Goal: Task Accomplishment & Management: Complete application form

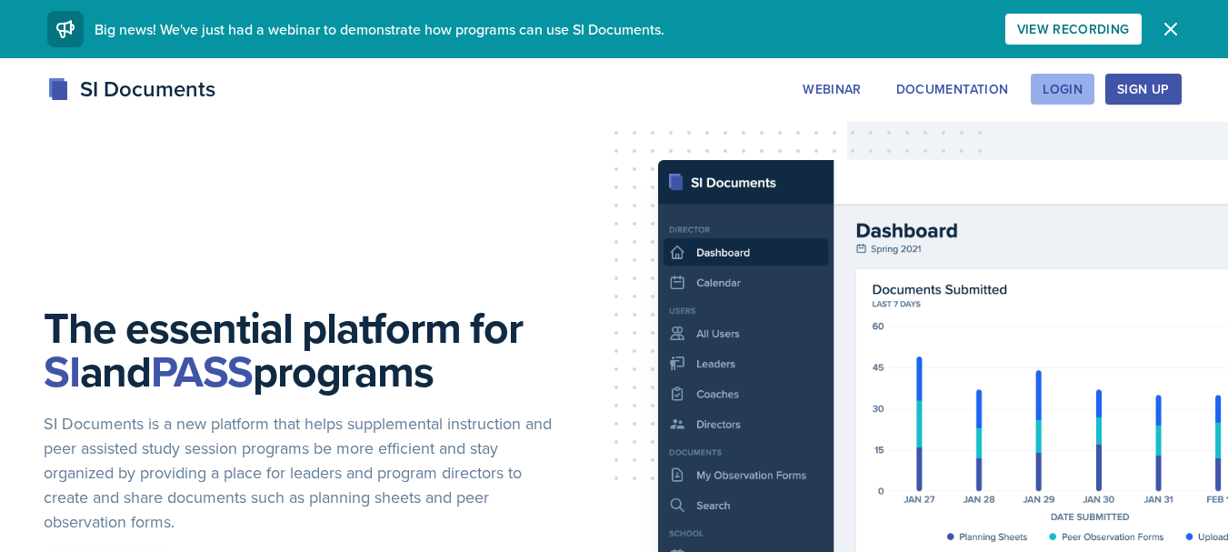
click at [1045, 87] on div "Login" at bounding box center [1063, 89] width 40 height 15
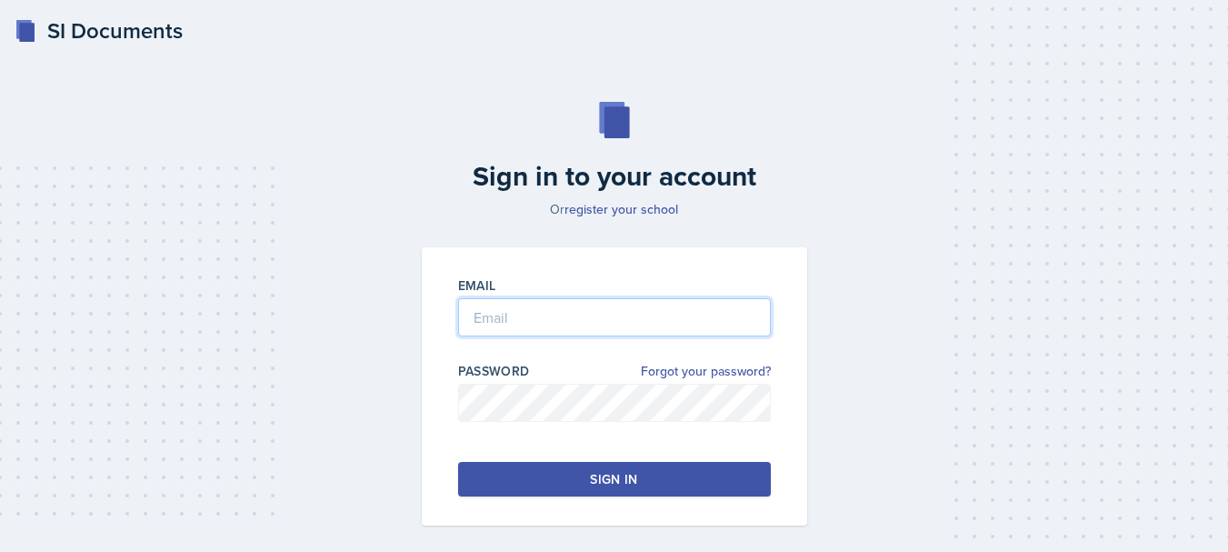
click at [549, 317] on input "email" at bounding box center [614, 317] width 313 height 38
type input "[EMAIL_ADDRESS][DOMAIN_NAME]"
click at [479, 485] on button "Sign in" at bounding box center [614, 479] width 313 height 35
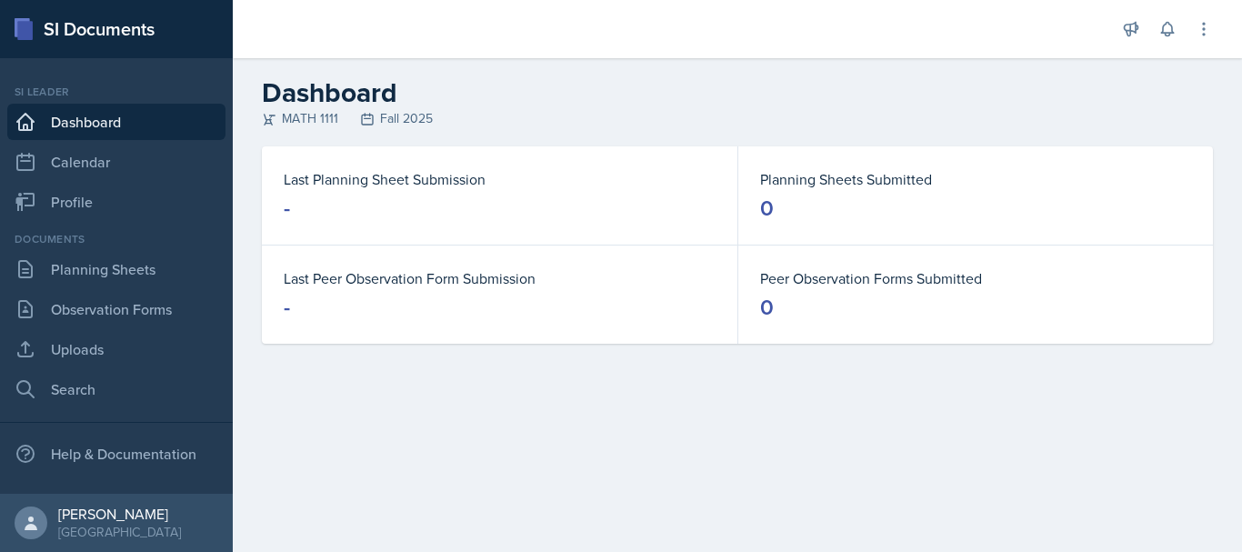
click at [86, 288] on div "Documents Planning Sheets Observation Forms Uploads Search" at bounding box center [116, 319] width 218 height 176
click at [100, 271] on link "Planning Sheets" at bounding box center [116, 269] width 218 height 36
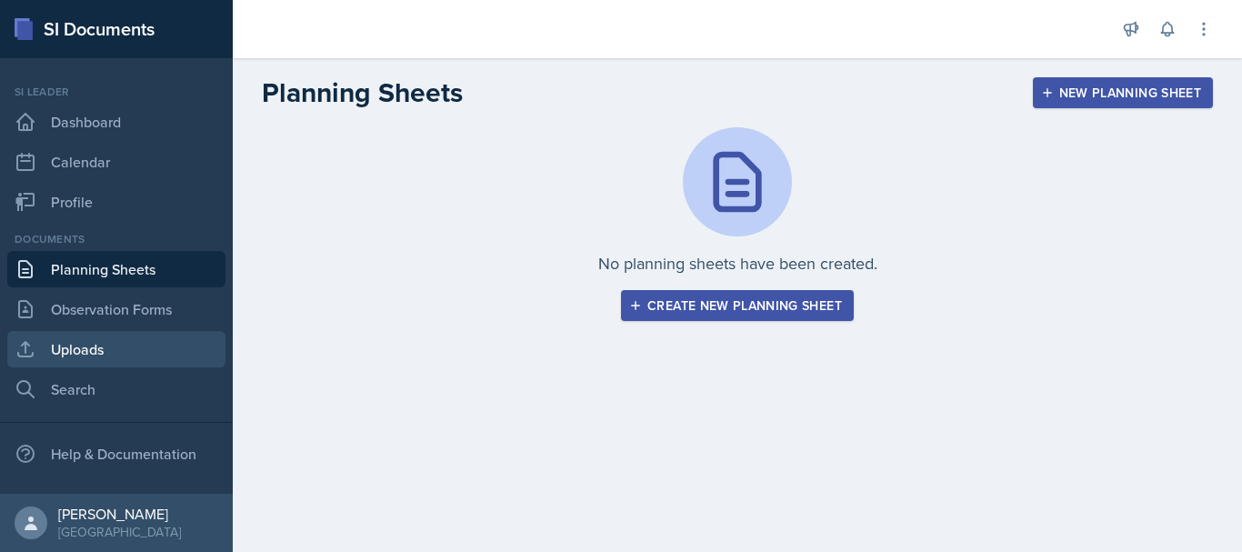
click at [84, 336] on link "Uploads" at bounding box center [116, 349] width 218 height 36
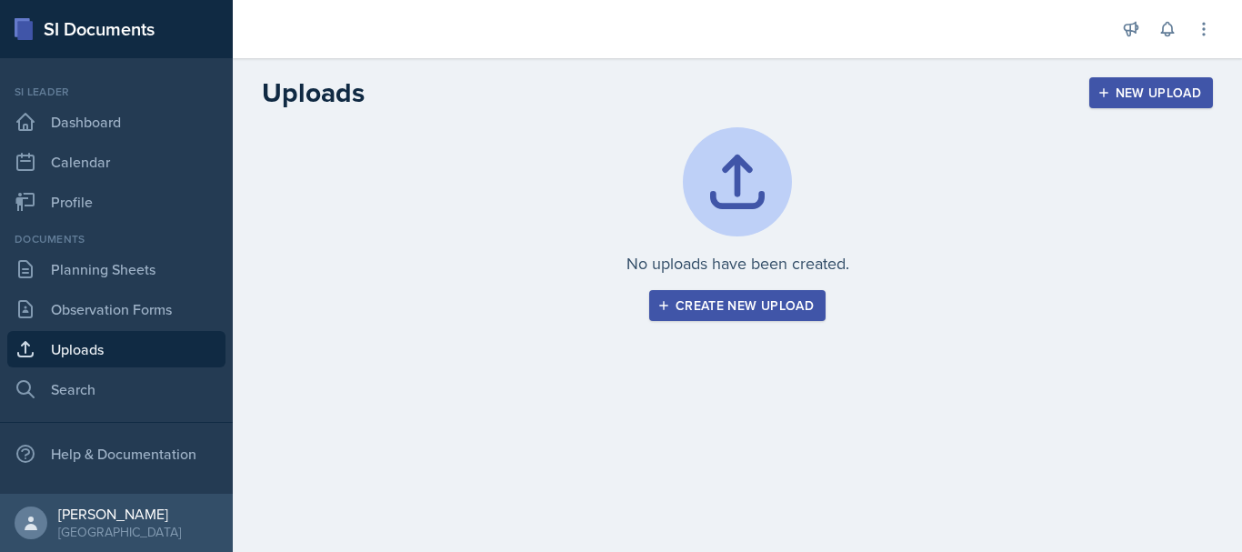
click at [687, 311] on div "Create new upload" at bounding box center [737, 305] width 153 height 15
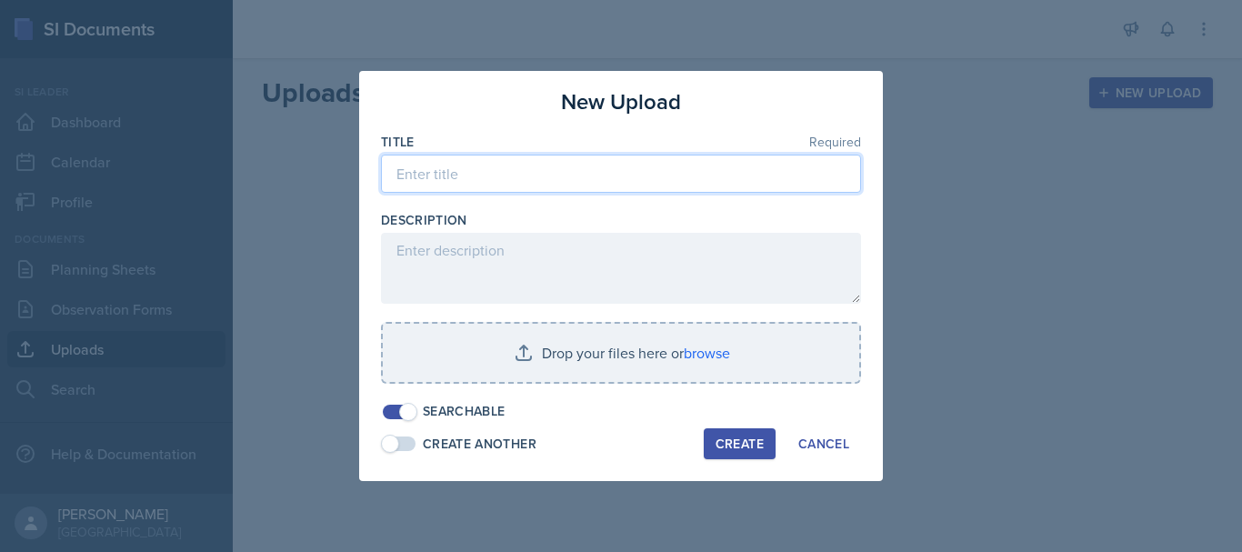
click at [426, 161] on input at bounding box center [621, 174] width 480 height 38
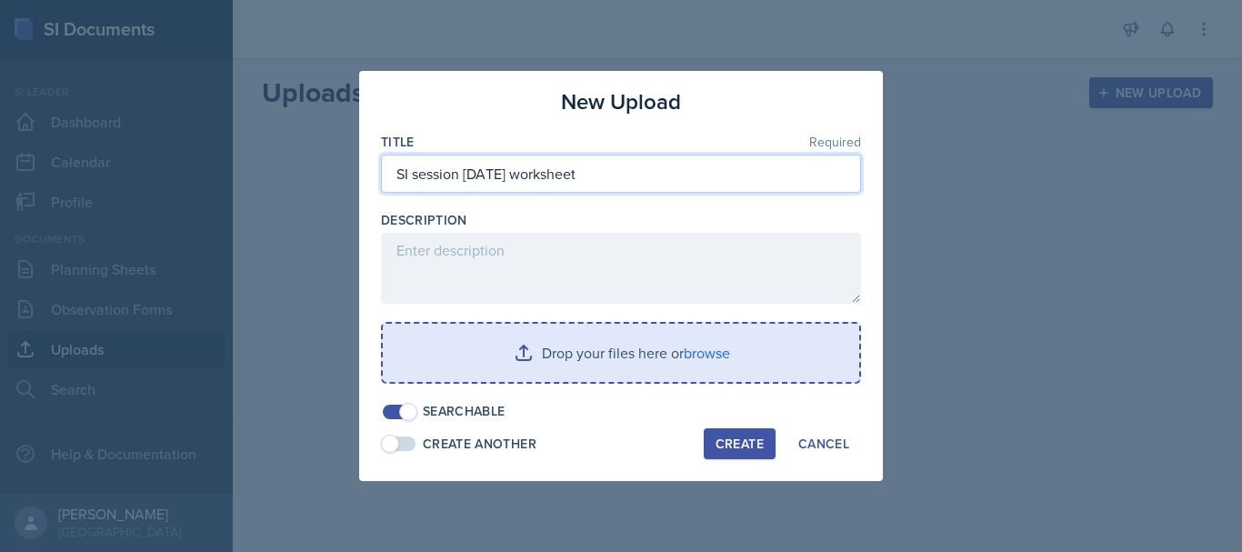
type input "SI session [DATE] worksheet"
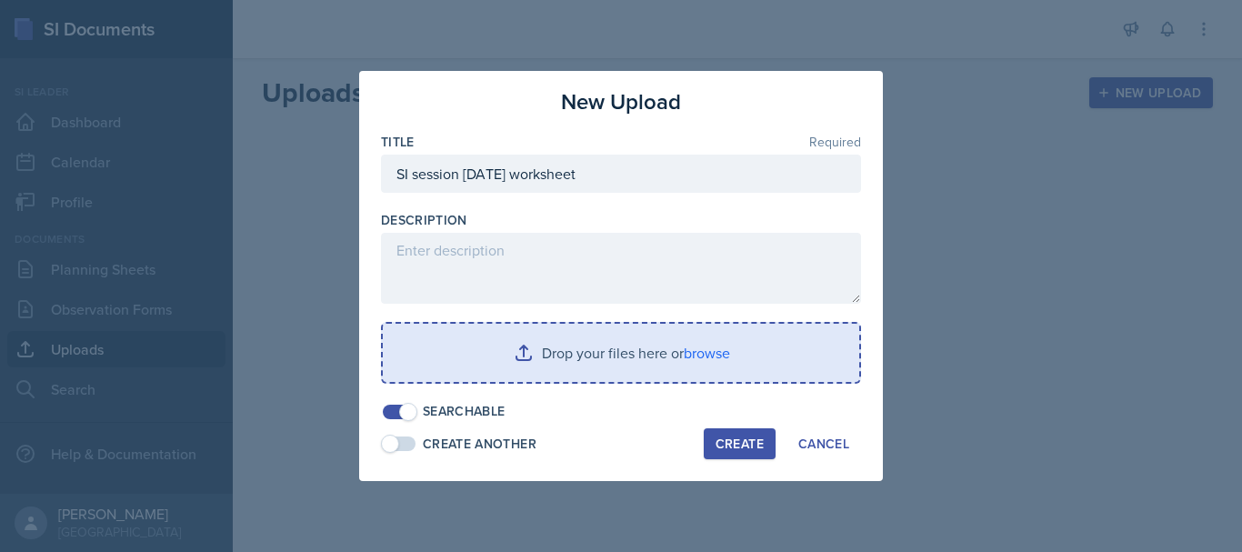
click at [562, 350] on input "file" at bounding box center [621, 353] width 476 height 58
click at [494, 334] on input "file" at bounding box center [621, 353] width 476 height 58
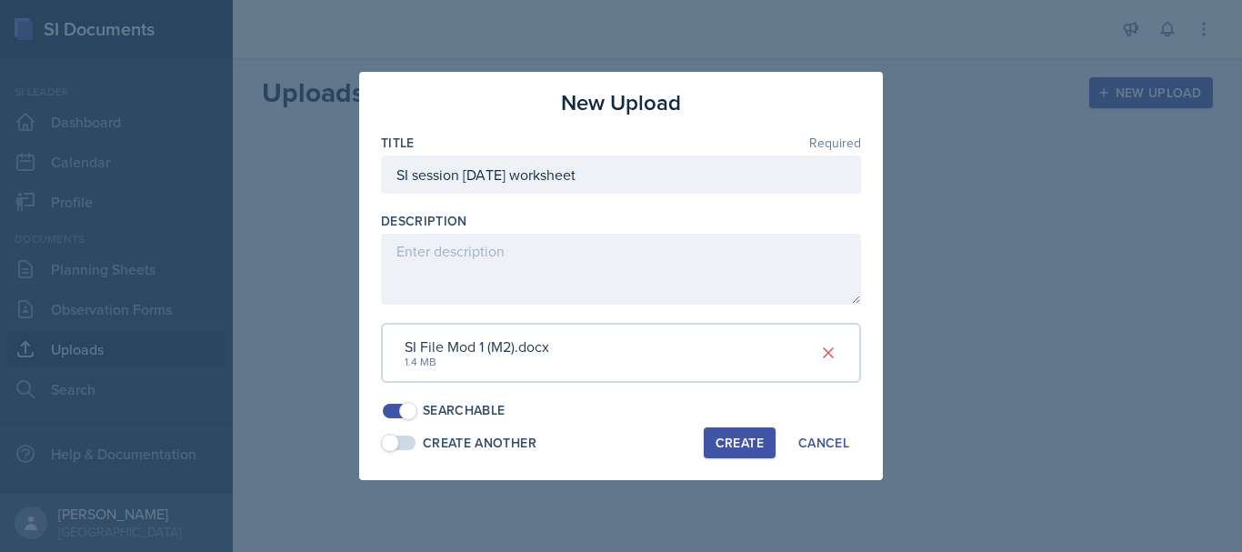
click at [727, 446] on div "Create" at bounding box center [739, 442] width 48 height 15
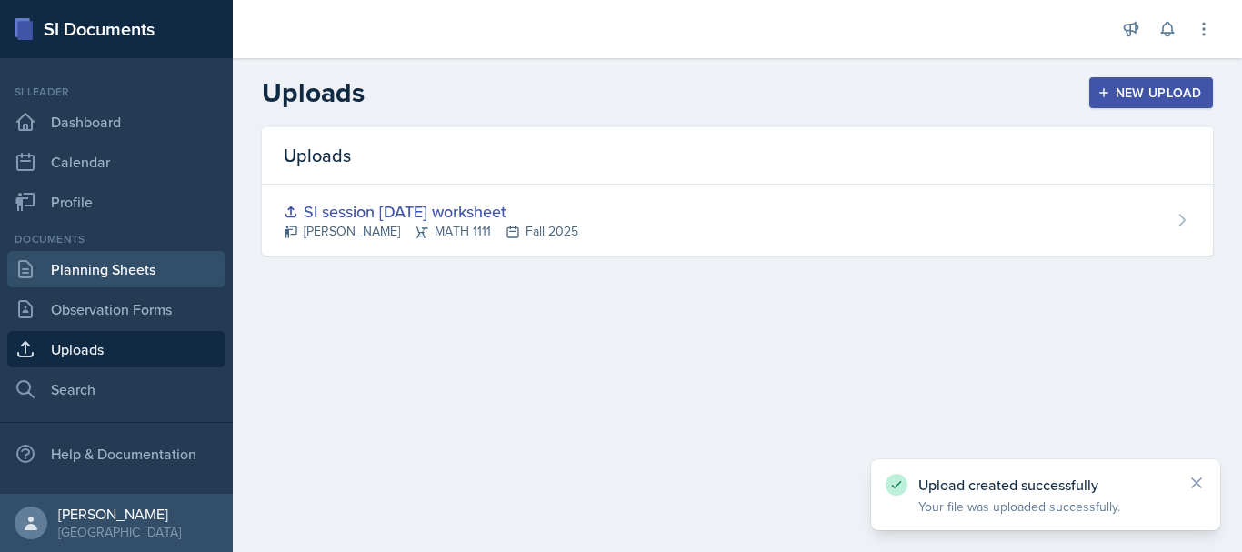
click at [120, 274] on link "Planning Sheets" at bounding box center [116, 269] width 218 height 36
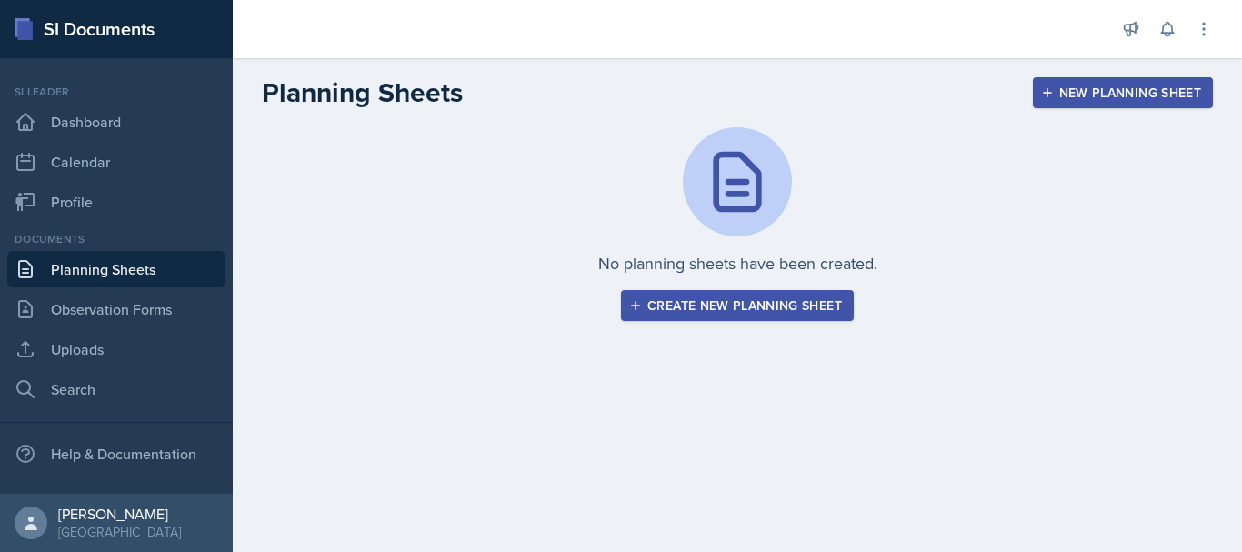
click at [668, 303] on div "Create new planning sheet" at bounding box center [737, 305] width 209 height 15
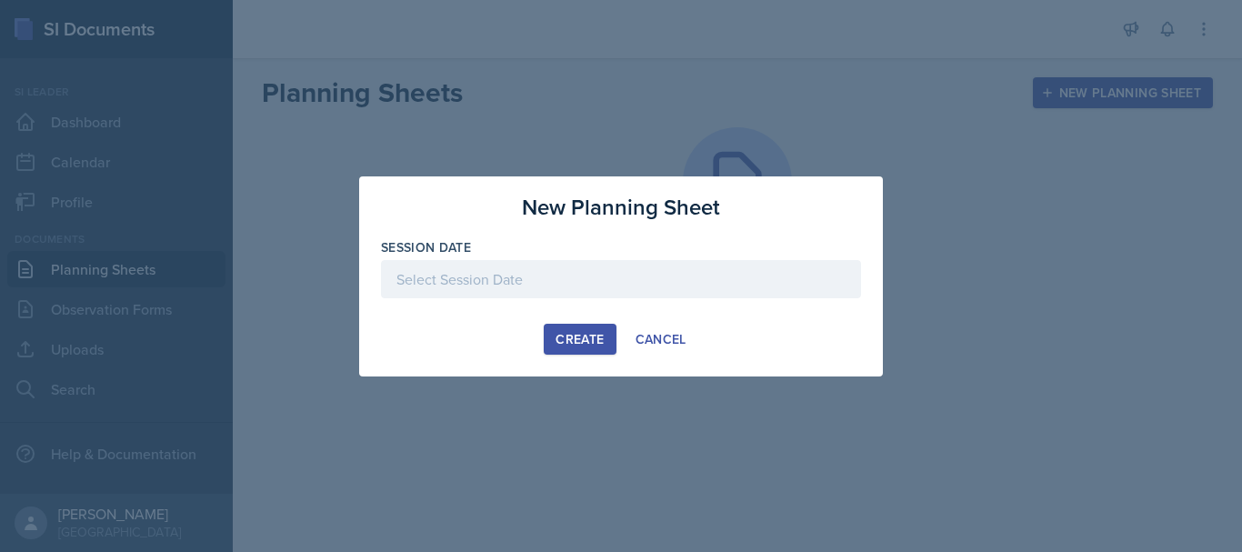
click at [492, 282] on div at bounding box center [621, 279] width 480 height 38
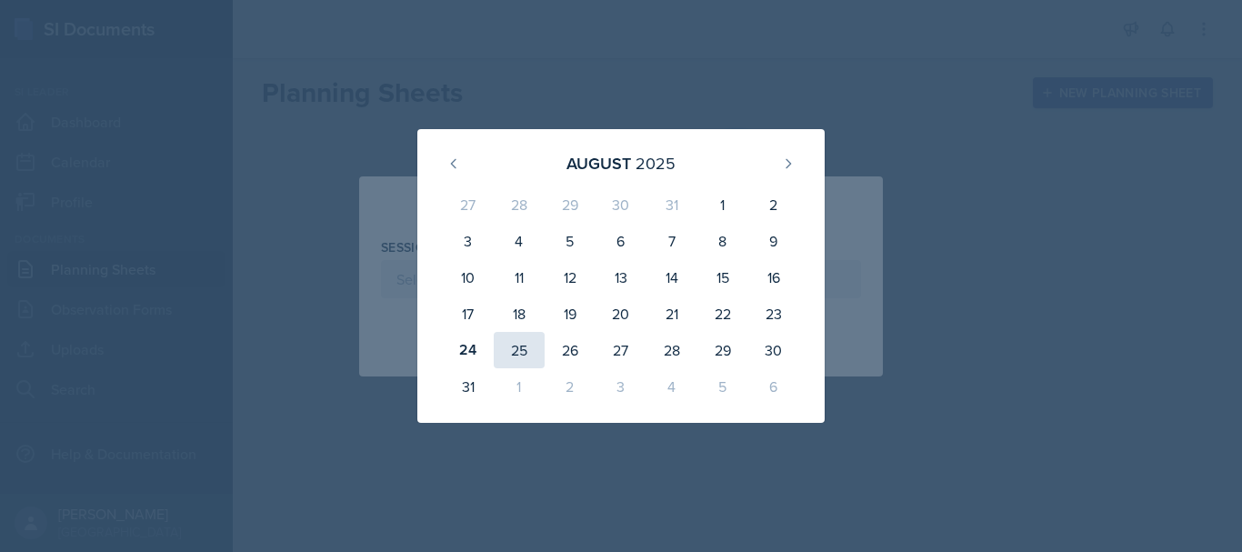
click at [503, 344] on div "25" at bounding box center [519, 350] width 51 height 36
type input "[DATE]"
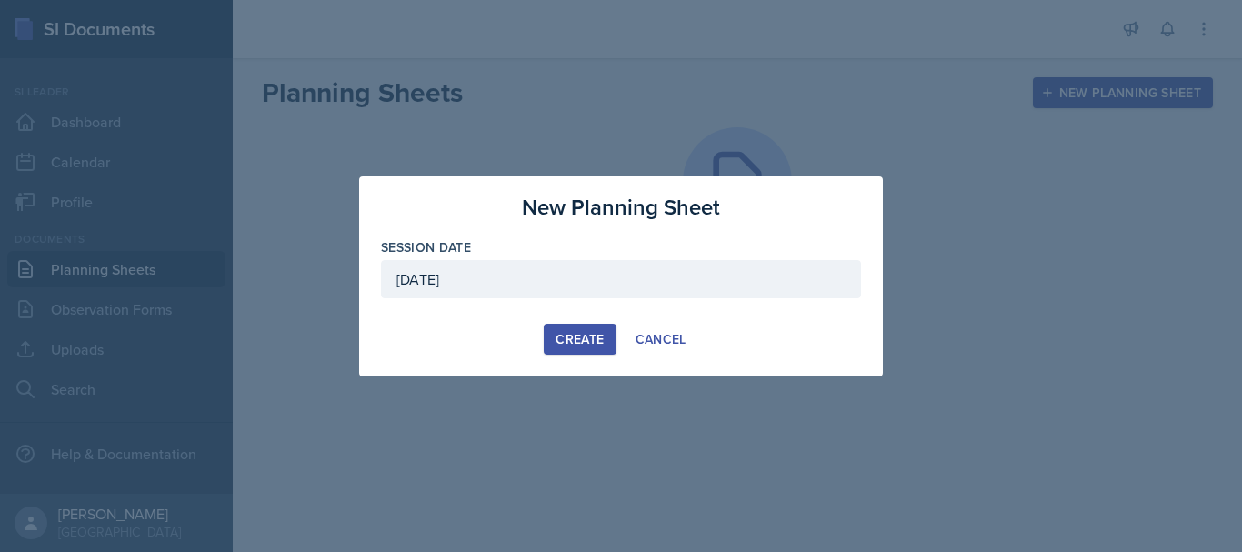
click at [586, 340] on div "Create" at bounding box center [579, 339] width 48 height 15
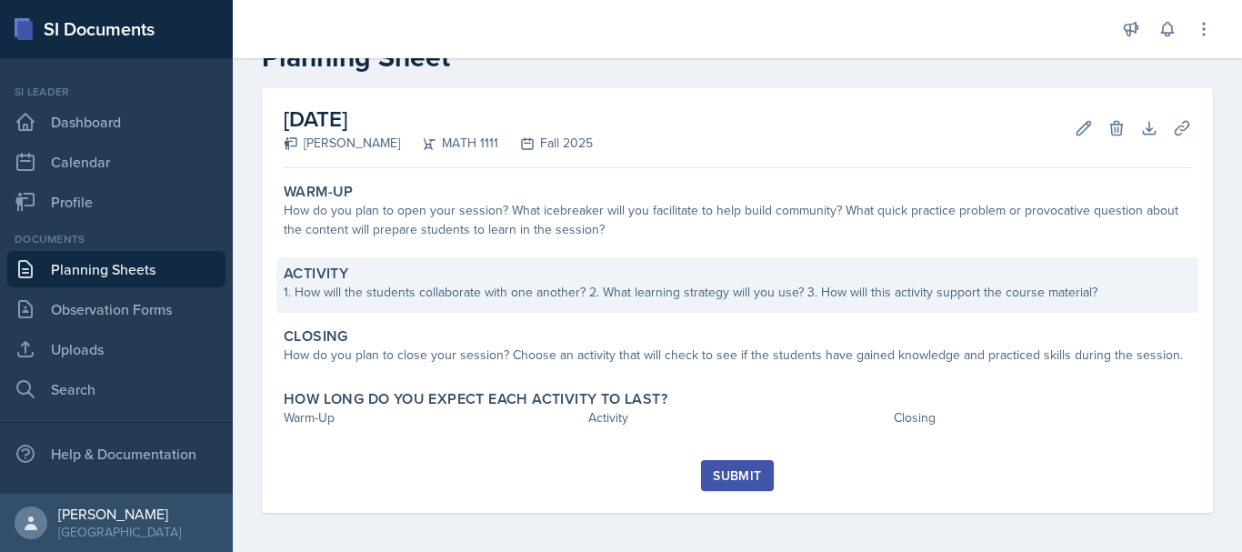
scroll to position [59, 0]
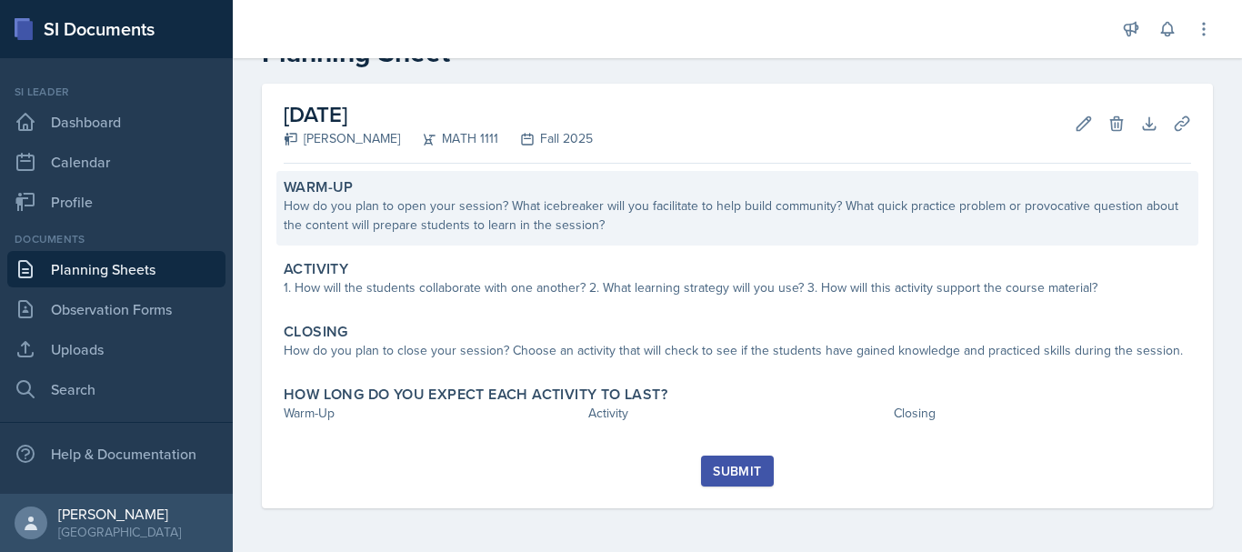
click at [401, 229] on div "How do you plan to open your session? What icebreaker will you facilitate to he…" at bounding box center [737, 215] width 907 height 38
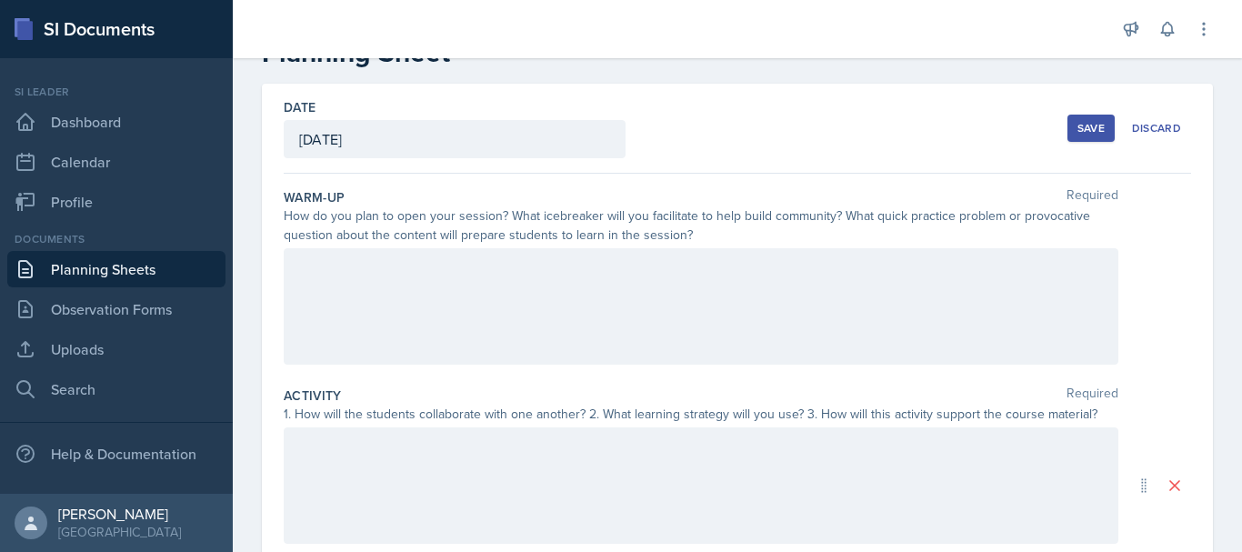
click at [384, 295] on div at bounding box center [701, 306] width 834 height 116
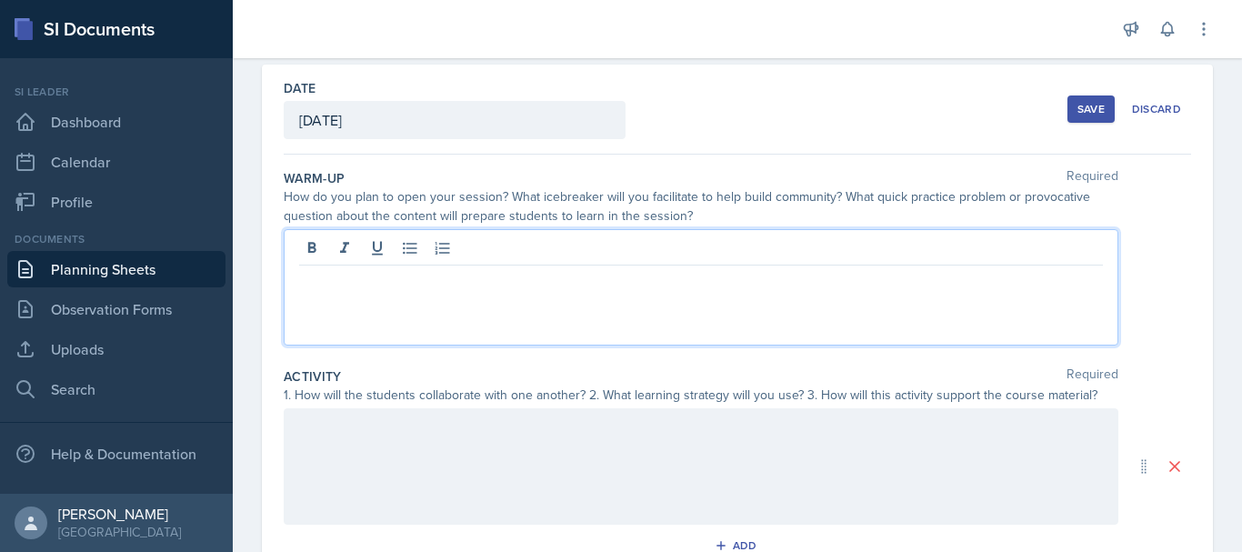
scroll to position [97, 0]
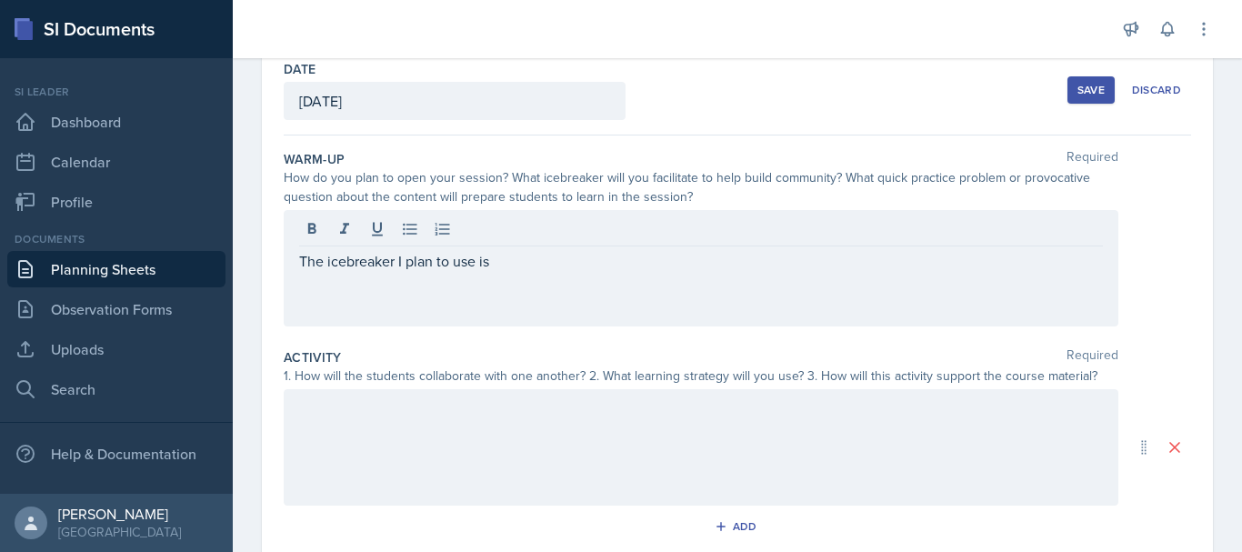
click at [418, 395] on div at bounding box center [701, 447] width 834 height 116
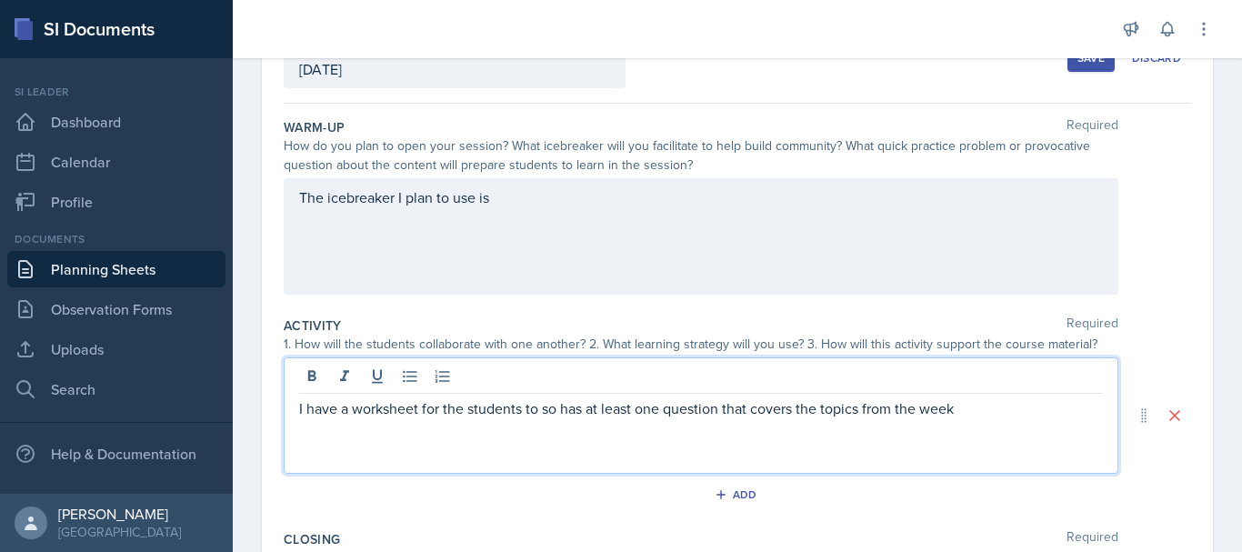
click at [559, 409] on p "I have a worksheet for the students to so has at least one question that covers…" at bounding box center [701, 408] width 804 height 22
click at [968, 414] on p "I have a worksheet for the students to that has at least one question that cove…" at bounding box center [701, 408] width 804 height 22
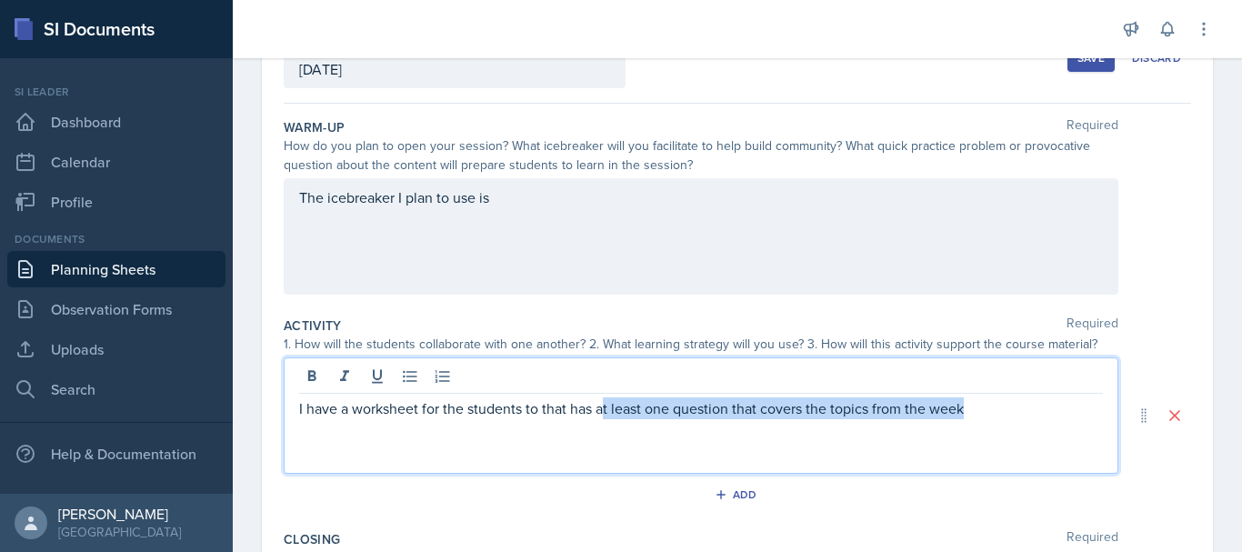
drag, startPoint x: 968, startPoint y: 414, endPoint x: 602, endPoint y: 428, distance: 366.6
click at [602, 428] on div "I have a worksheet for the students to that has at least one question that cove…" at bounding box center [701, 415] width 834 height 116
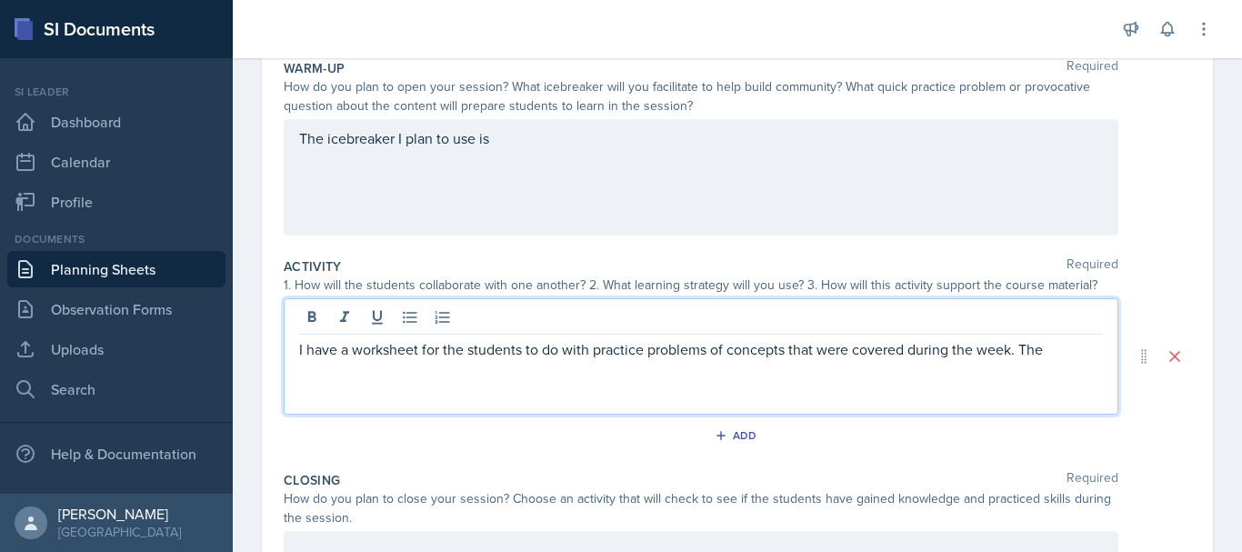
scroll to position [187, 0]
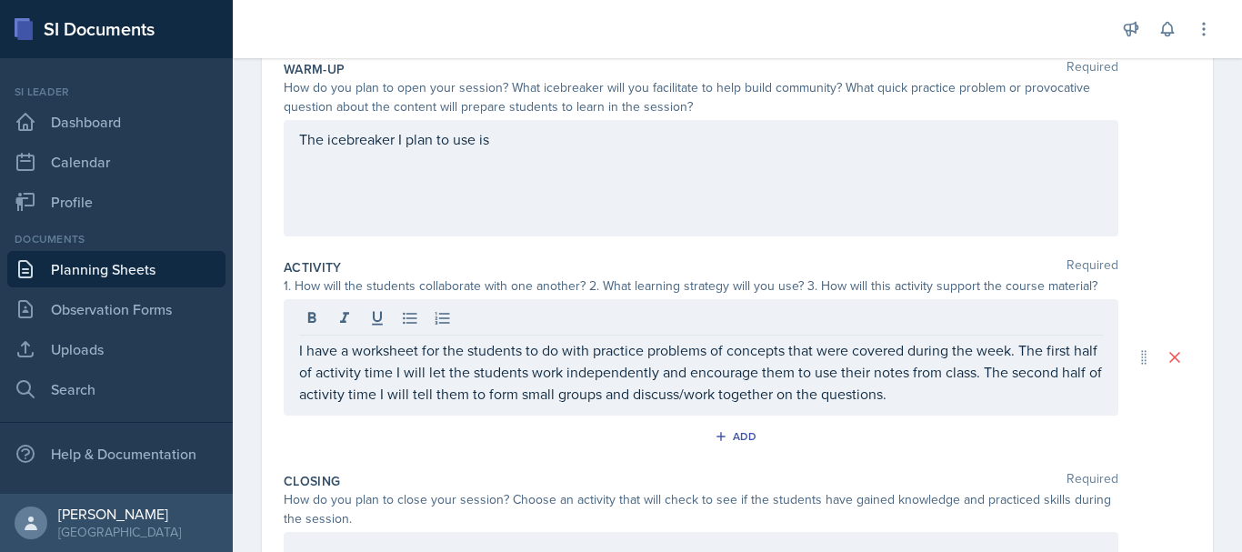
click at [536, 161] on div "The icebreaker I plan to use is" at bounding box center [701, 178] width 834 height 116
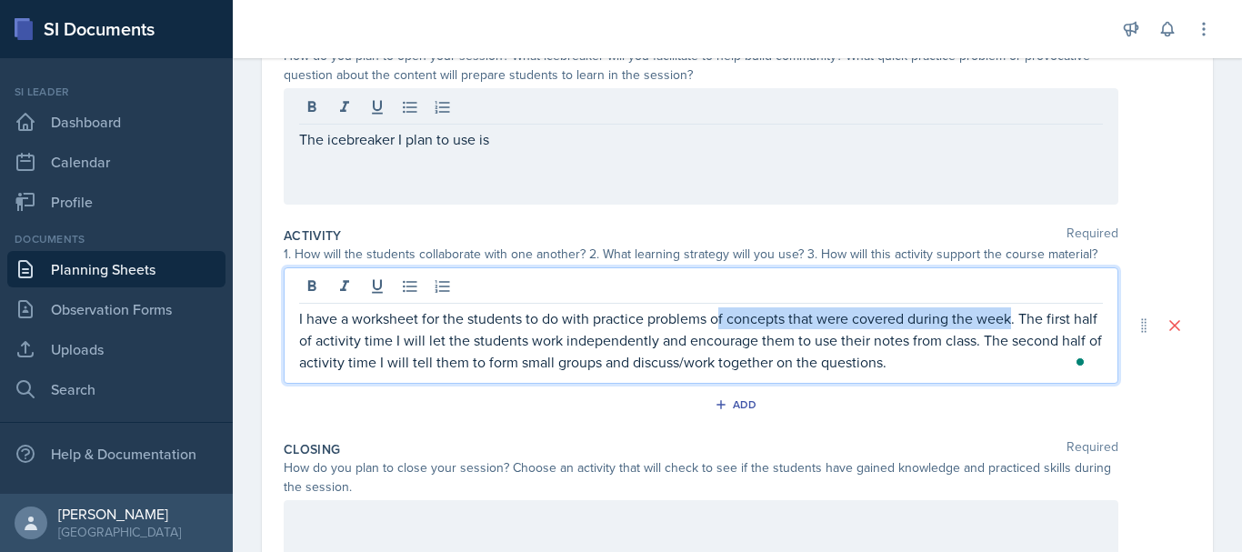
drag, startPoint x: 1013, startPoint y: 294, endPoint x: 719, endPoint y: 294, distance: 293.6
click at [719, 294] on div "I have a worksheet for the students to do with practice problems of concepts th…" at bounding box center [701, 325] width 834 height 116
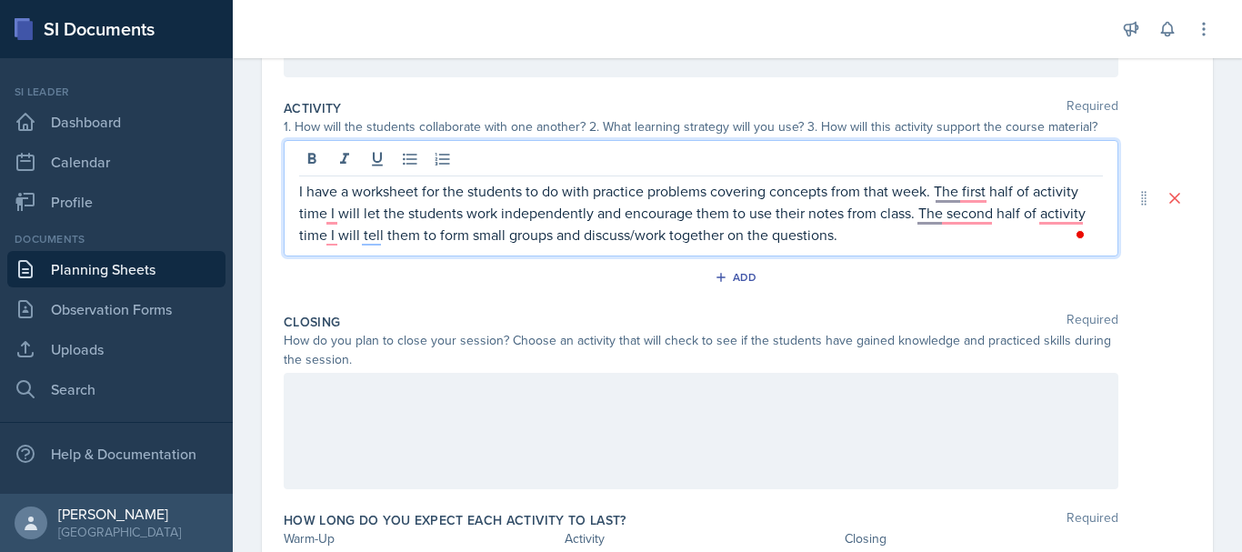
scroll to position [348, 0]
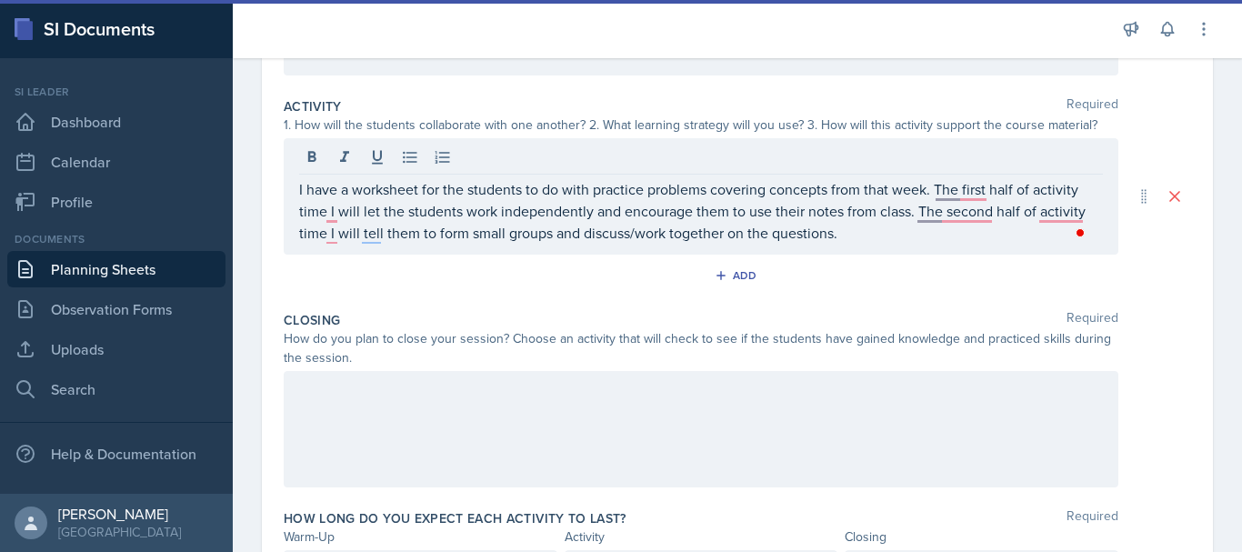
click at [509, 438] on div at bounding box center [701, 429] width 834 height 116
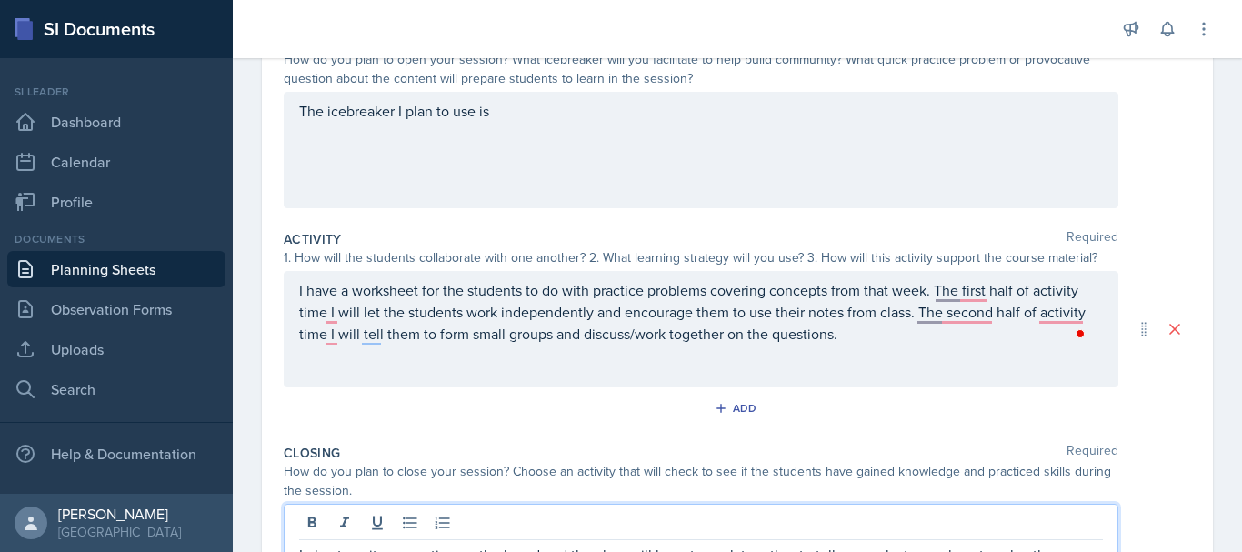
scroll to position [153, 0]
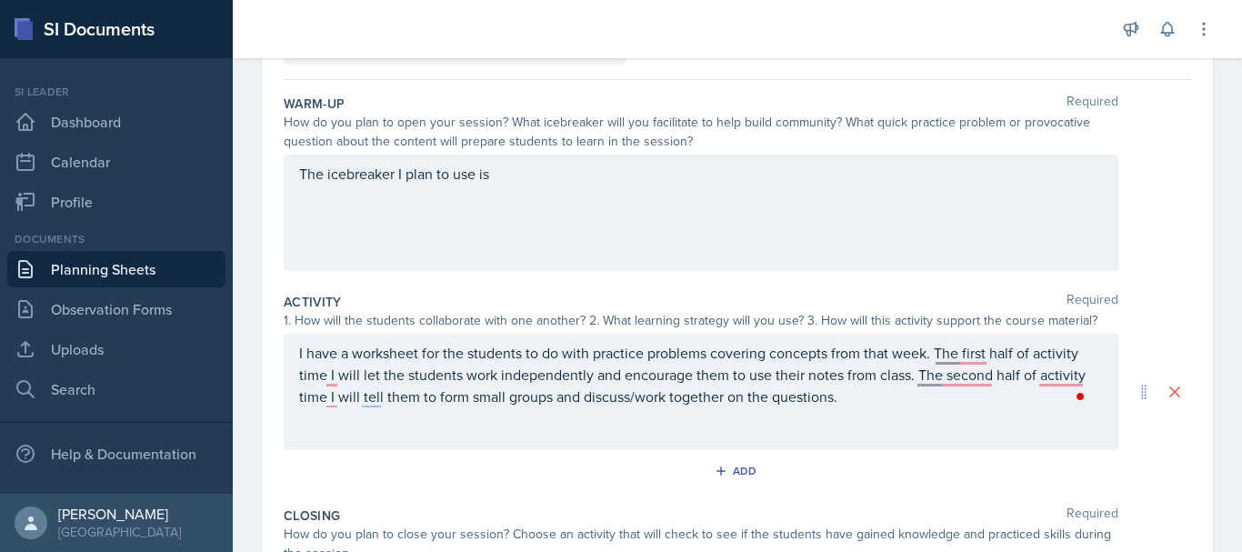
click at [535, 190] on div "The icebreaker I plan to use is" at bounding box center [701, 213] width 834 height 116
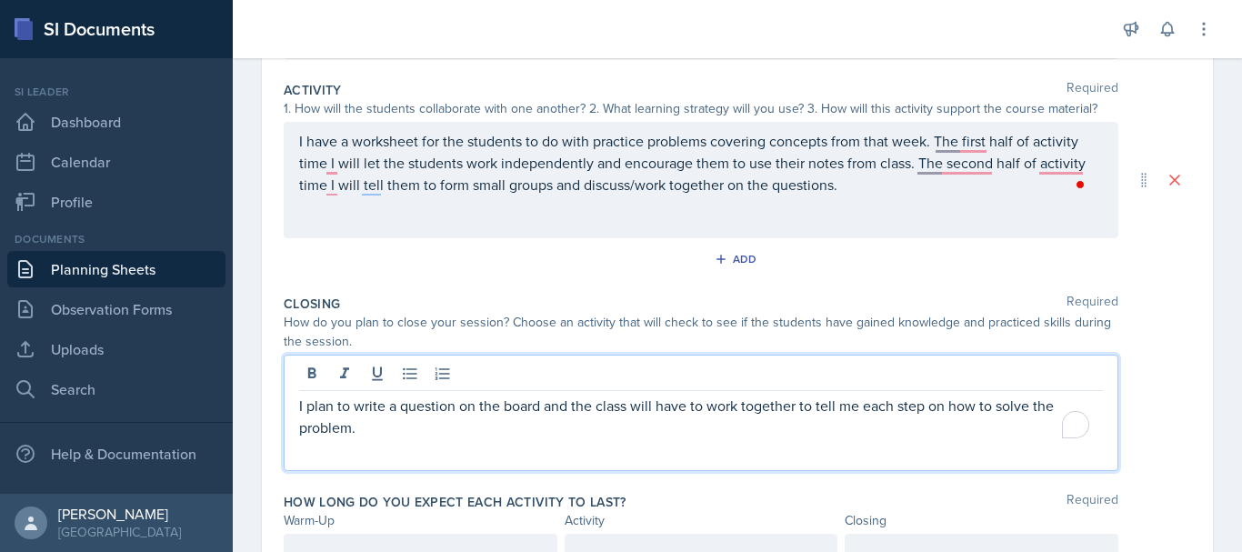
scroll to position [396, 0]
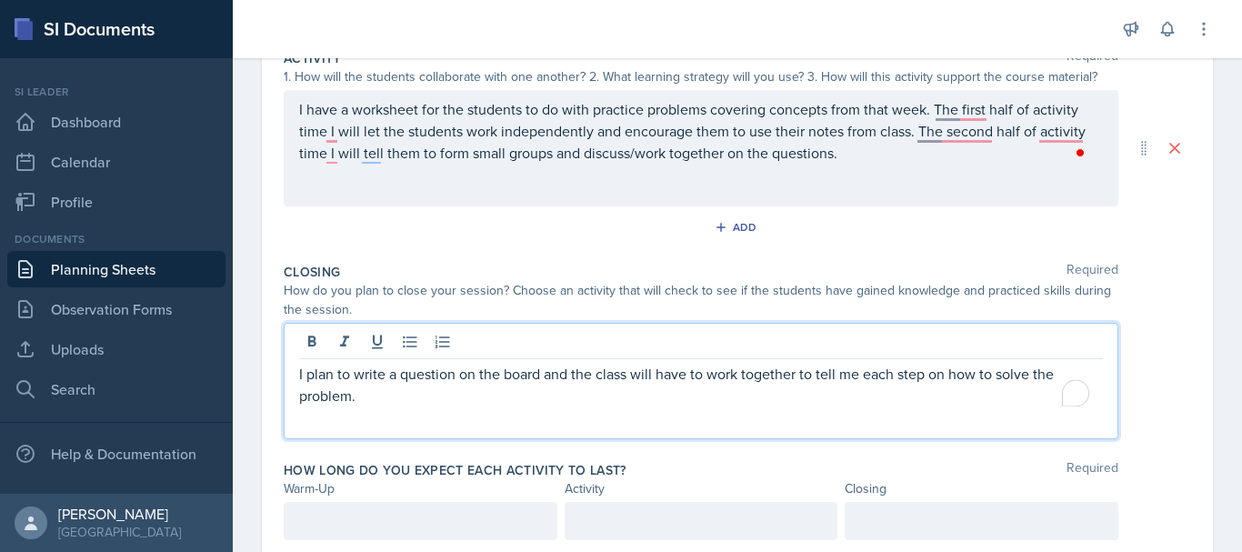
drag, startPoint x: 369, startPoint y: 399, endPoint x: 572, endPoint y: 384, distance: 203.3
click at [572, 384] on p "I plan to write a question on the board and the class will have to work togethe…" at bounding box center [701, 385] width 804 height 44
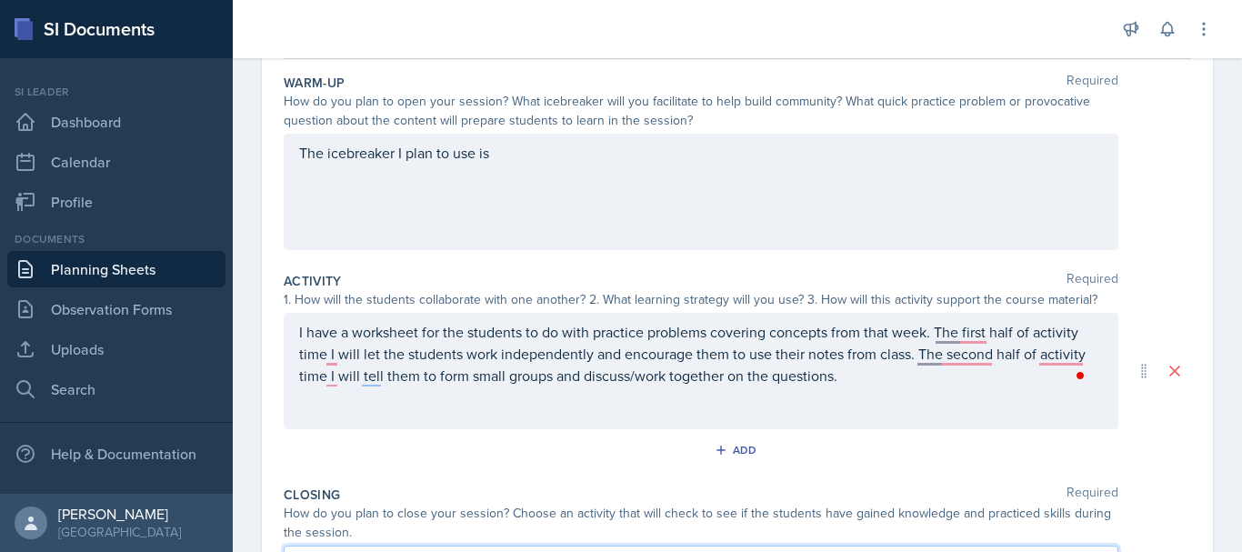
scroll to position [205, 0]
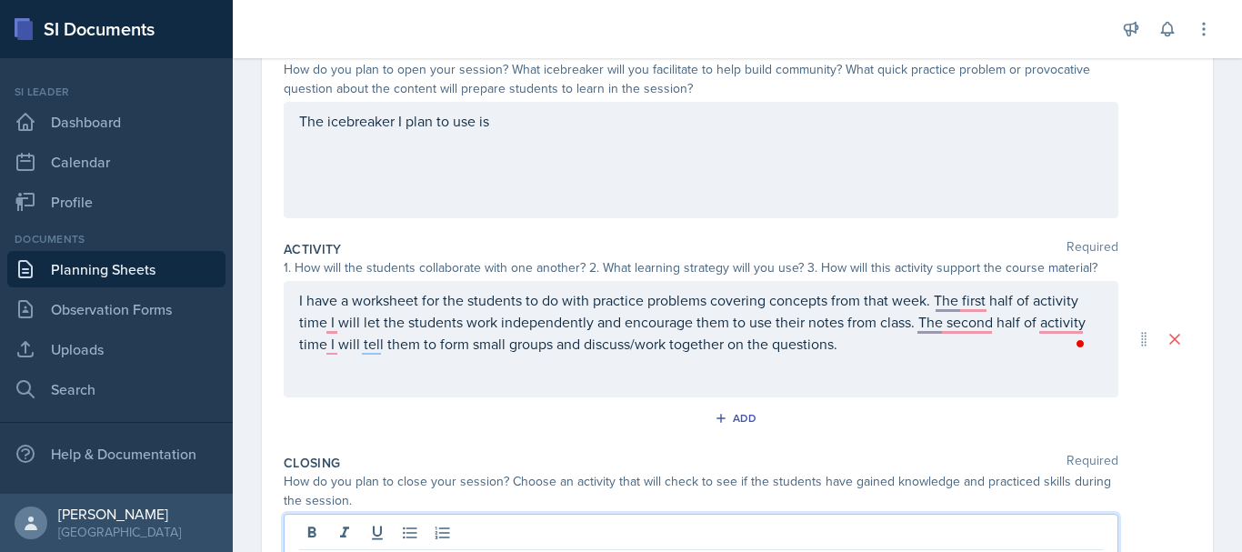
click at [854, 354] on p "I have a worksheet for the students to do with practice problems covering conce…" at bounding box center [701, 321] width 804 height 65
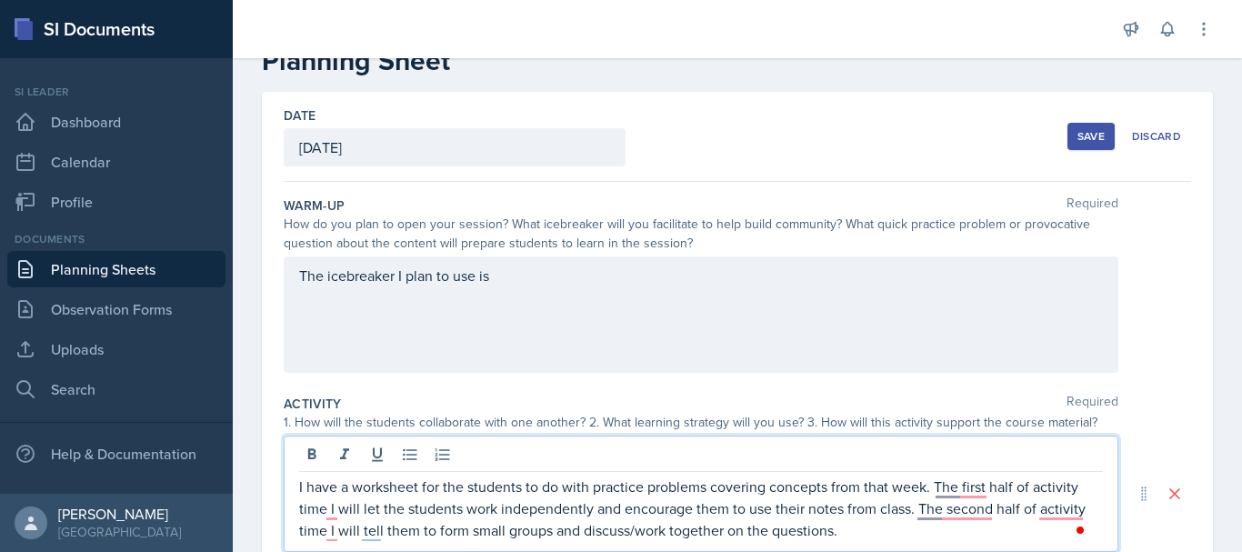
scroll to position [0, 0]
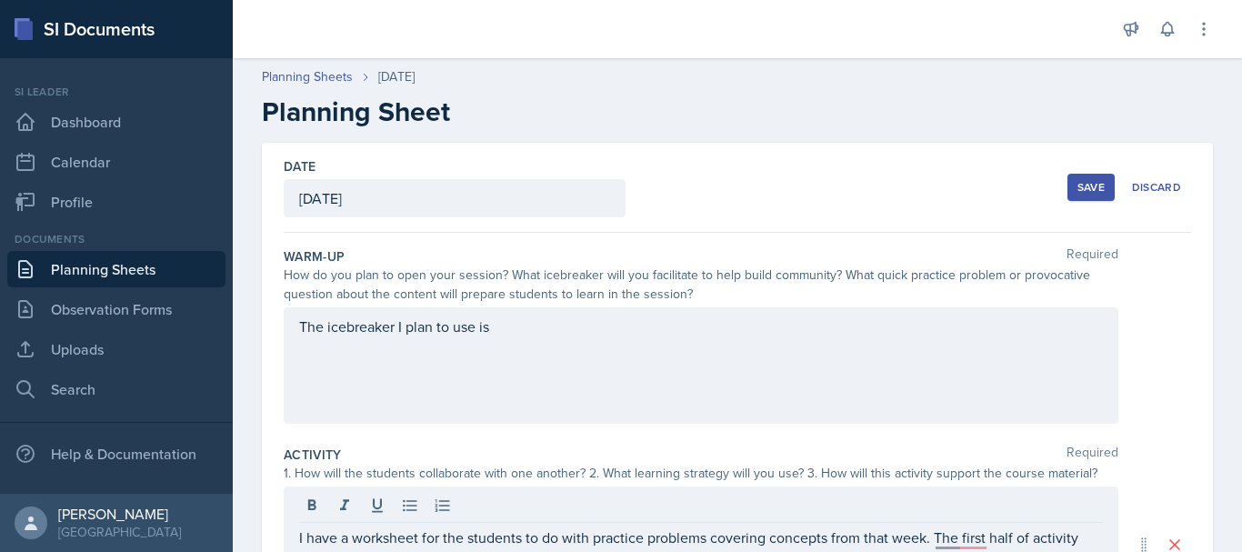
click at [501, 344] on div "The icebreaker I plan to use is" at bounding box center [701, 365] width 834 height 116
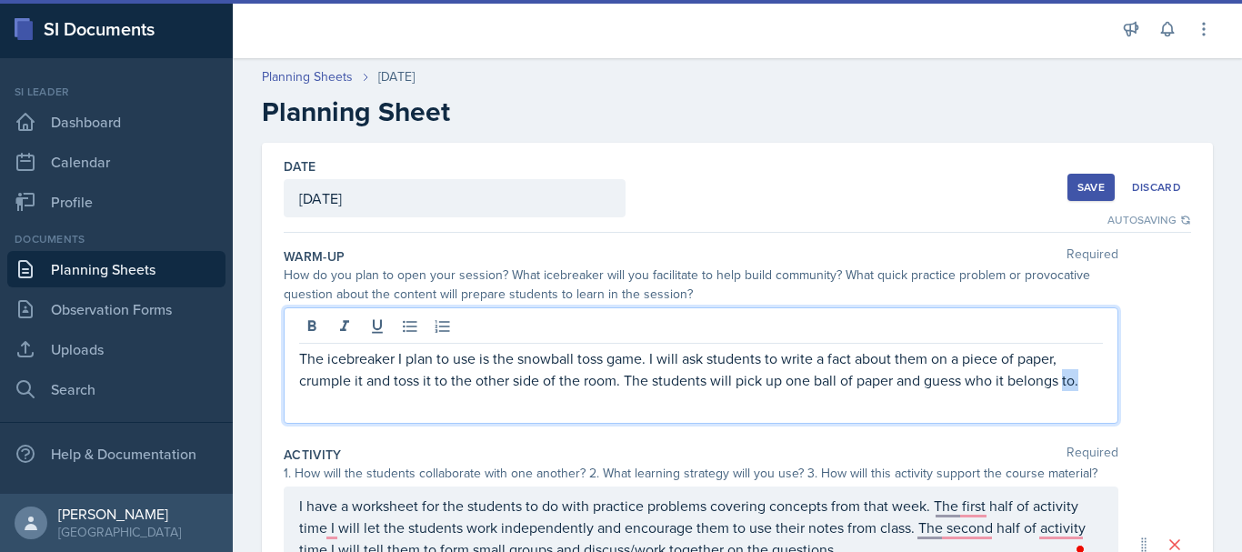
drag, startPoint x: 1080, startPoint y: 380, endPoint x: 1064, endPoint y: 393, distance: 20.0
click at [1064, 393] on div "The icebreaker I plan to use is the snowball toss game. I will ask students to …" at bounding box center [701, 365] width 834 height 116
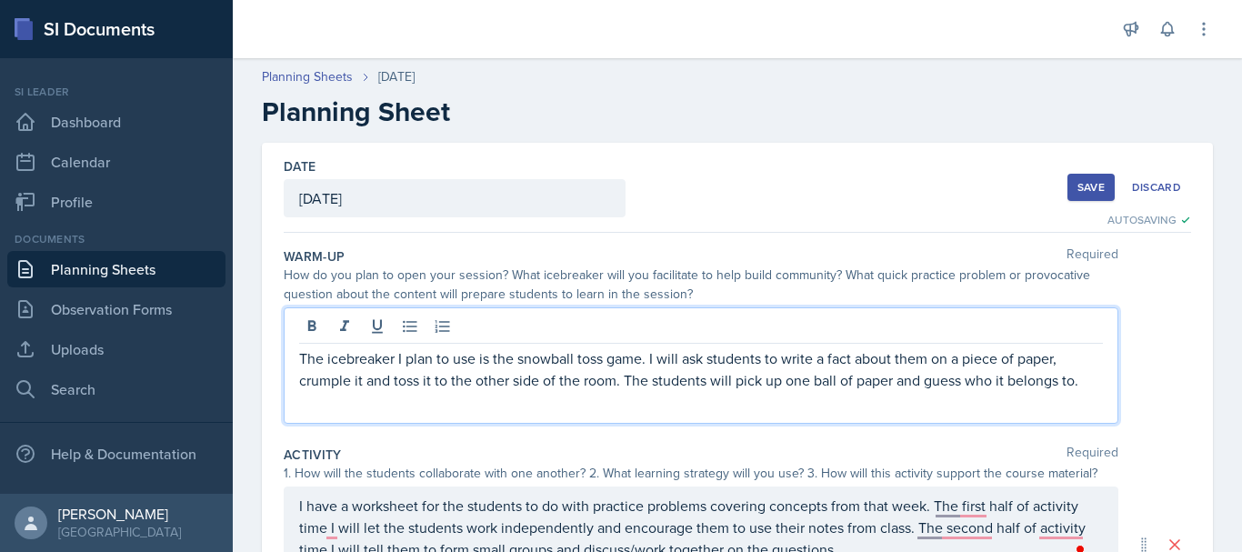
click at [790, 383] on p "The icebreaker I plan to use is the snowball toss game. I will ask students to …" at bounding box center [701, 369] width 804 height 44
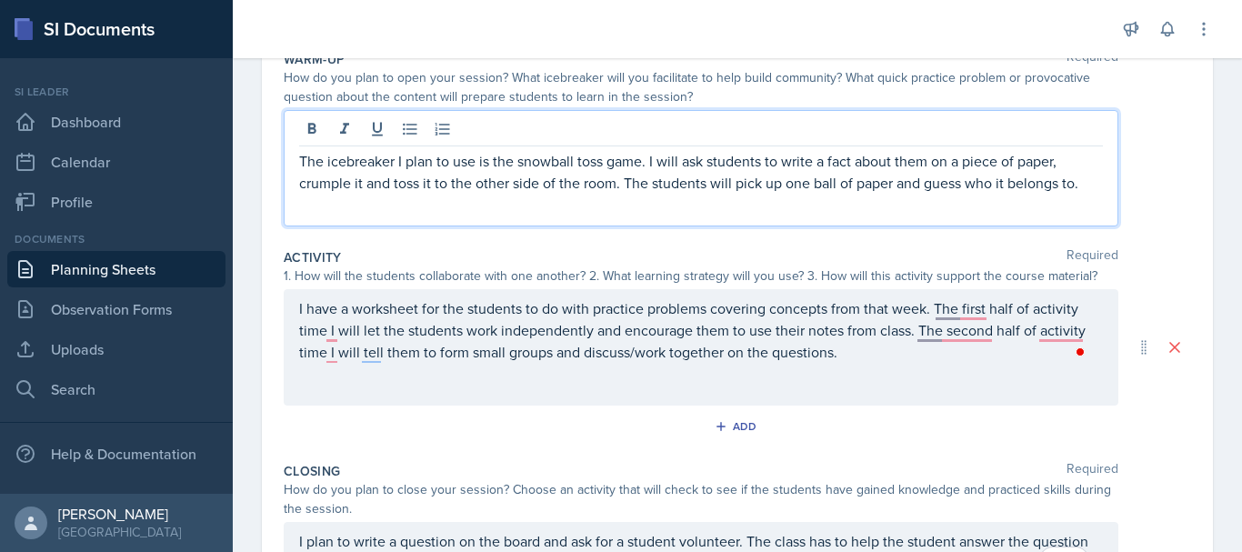
scroll to position [215, 0]
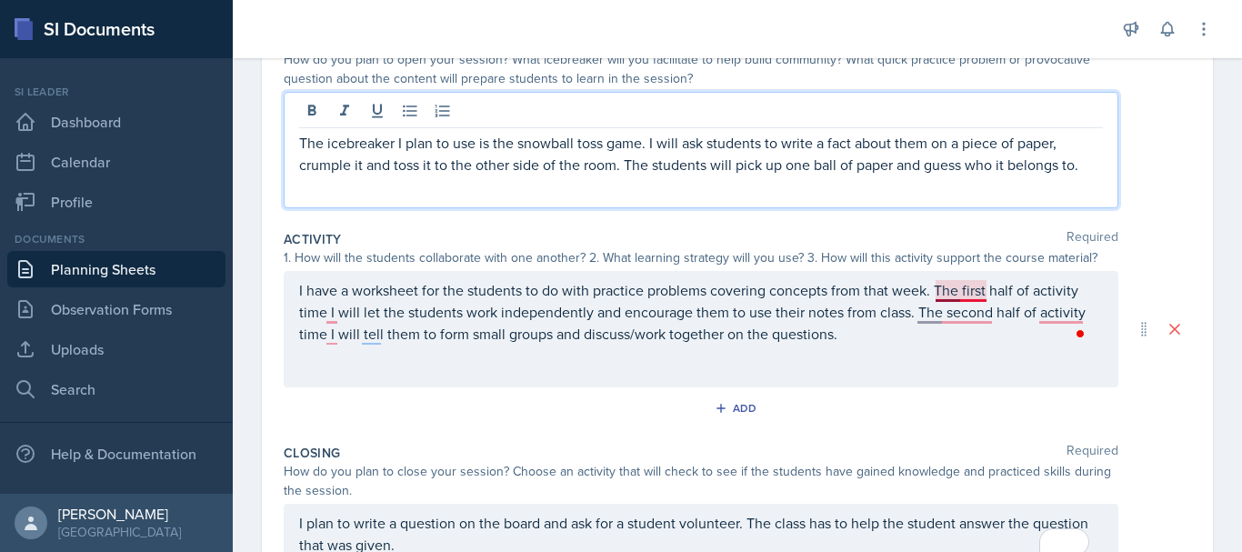
click at [966, 295] on div "I have a worksheet for the students to do with practice problems covering conce…" at bounding box center [701, 329] width 834 height 116
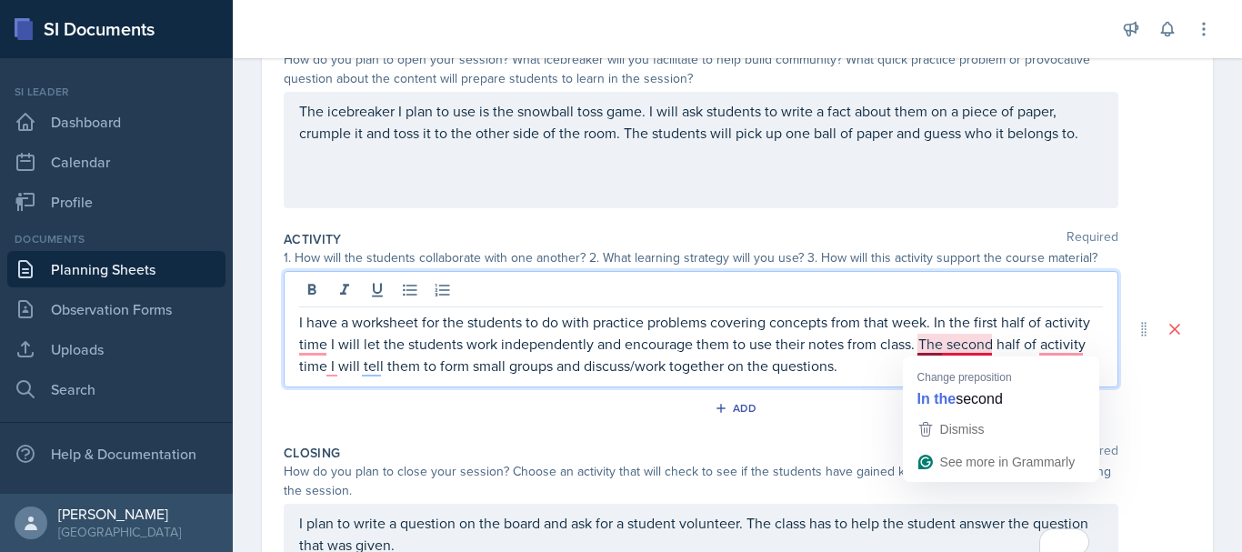
click at [953, 346] on p "I have a worksheet for the students to do with practice problems covering conce…" at bounding box center [701, 343] width 804 height 65
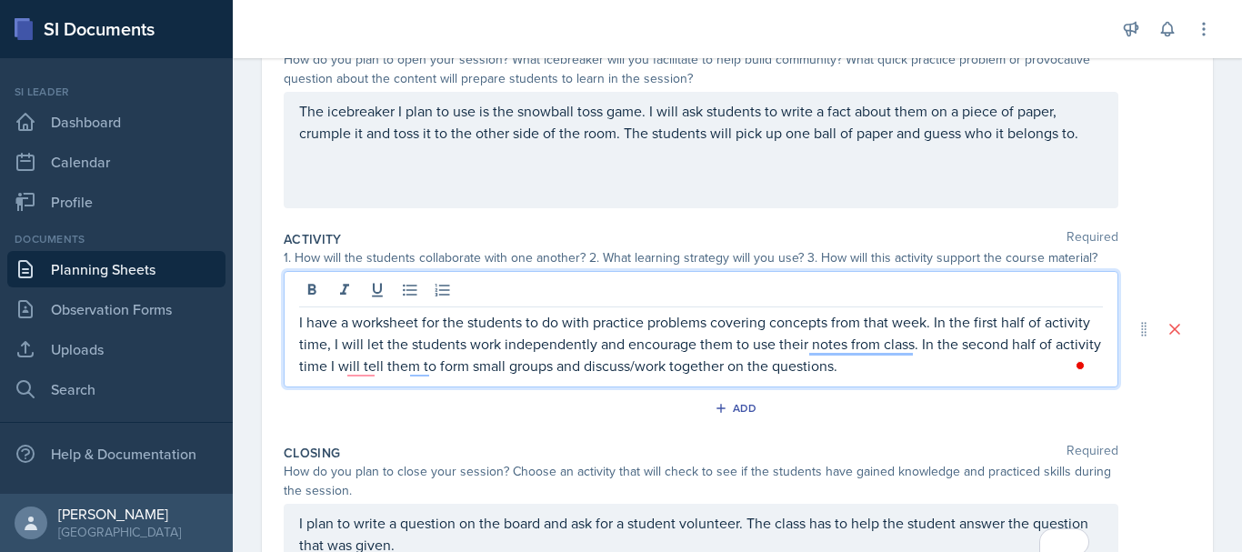
click at [346, 365] on p "I have a worksheet for the students to do with practice problems covering conce…" at bounding box center [701, 343] width 804 height 65
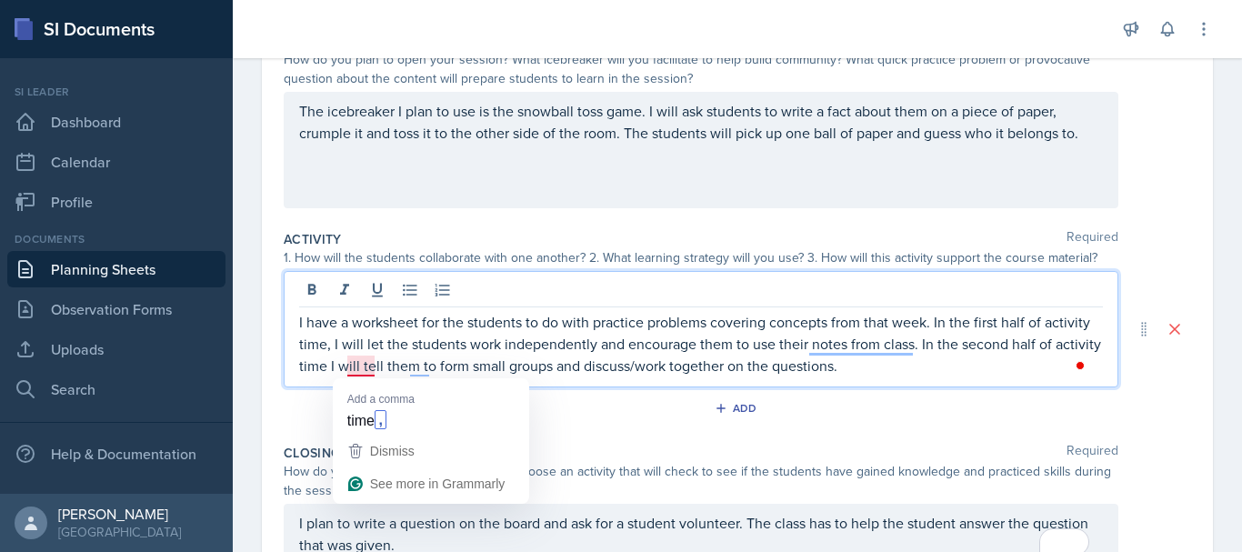
click at [358, 365] on p "I have a worksheet for the students to do with practice problems covering conce…" at bounding box center [701, 343] width 804 height 65
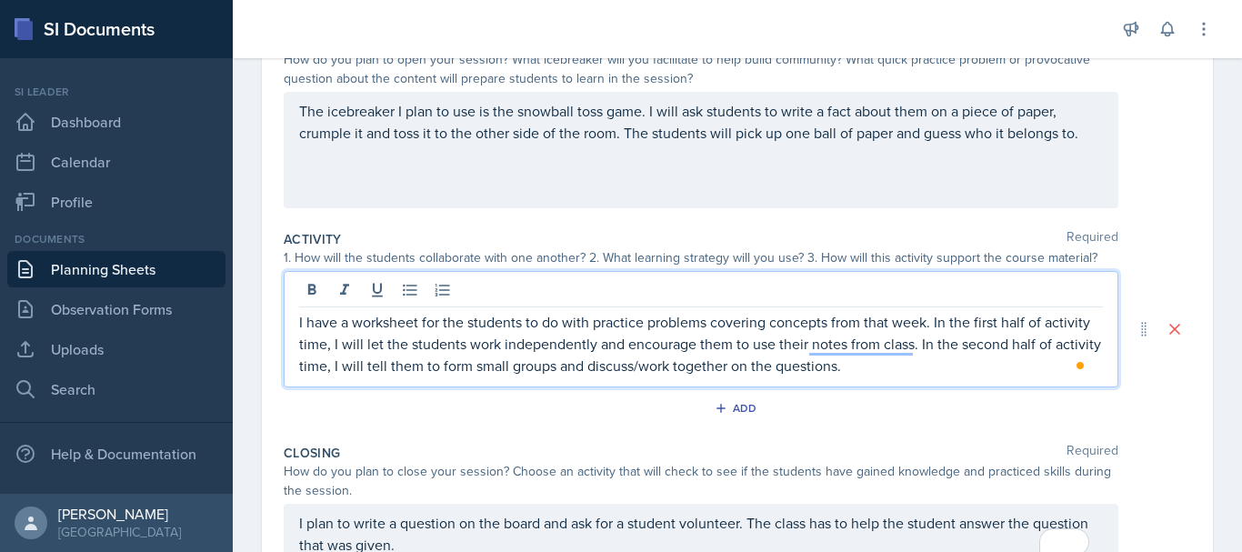
click at [433, 365] on p "I have a worksheet for the students to do with practice problems covering conce…" at bounding box center [701, 343] width 804 height 65
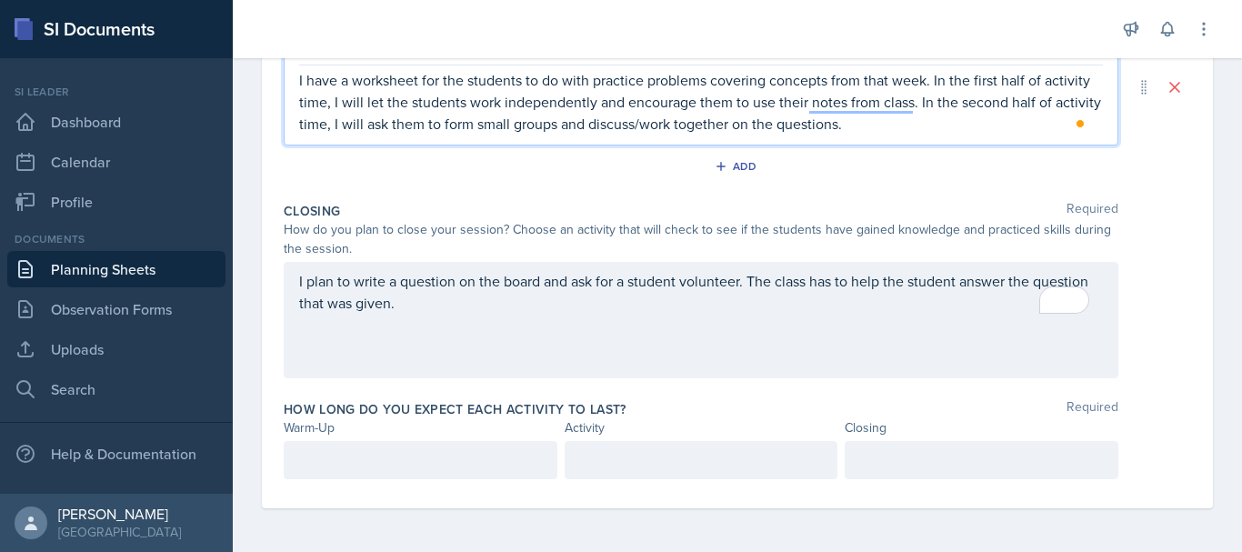
scroll to position [455, 0]
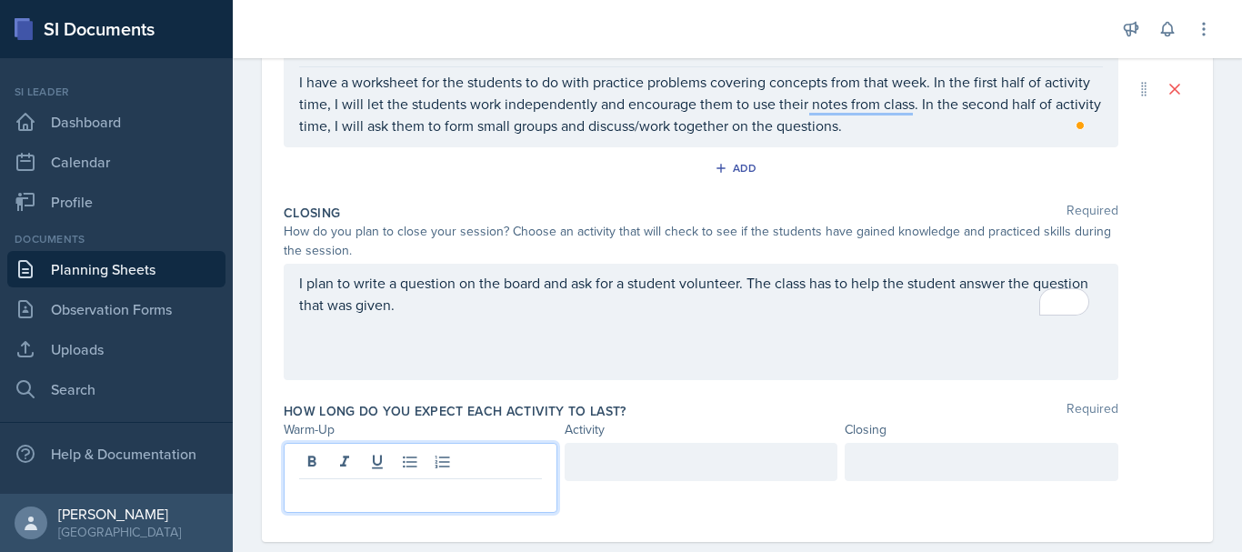
click at [393, 469] on div at bounding box center [421, 478] width 274 height 70
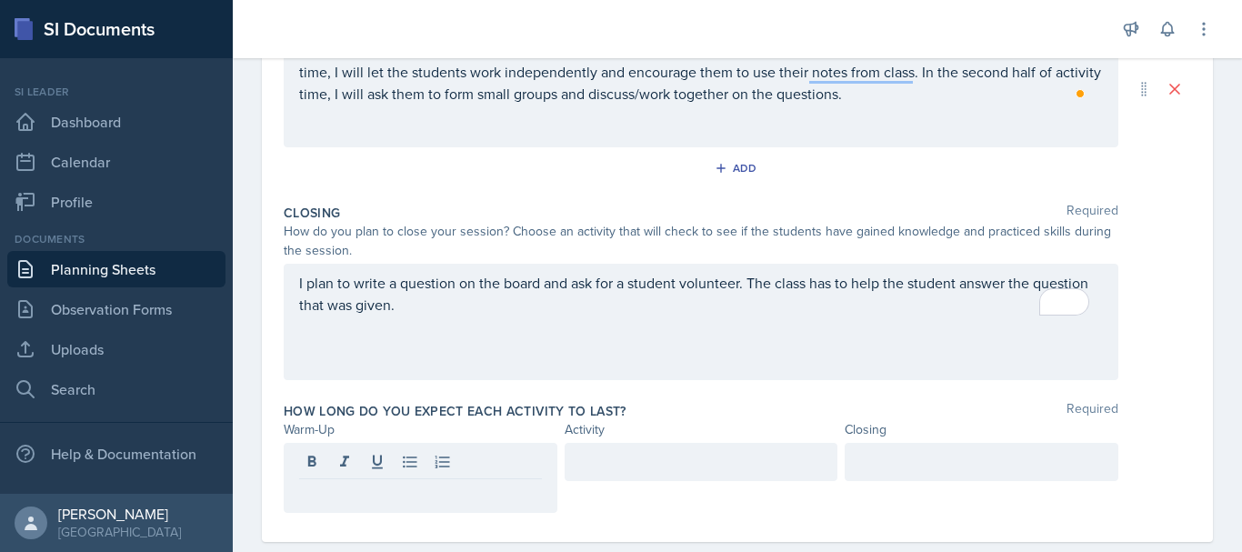
click at [844, 465] on div at bounding box center [981, 462] width 274 height 38
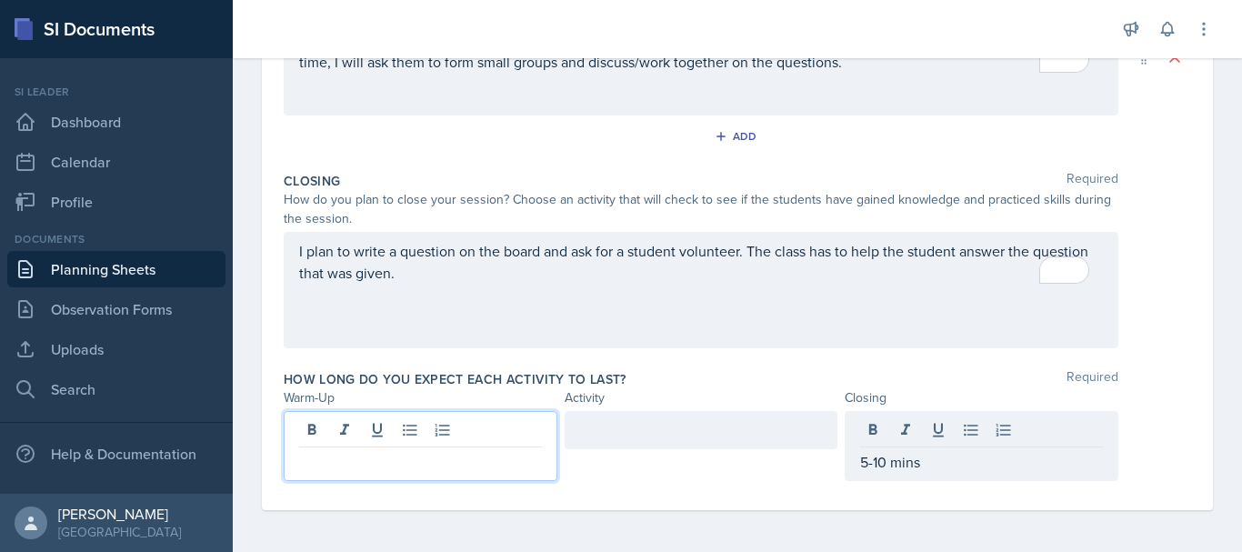
click at [464, 439] on div at bounding box center [421, 446] width 274 height 70
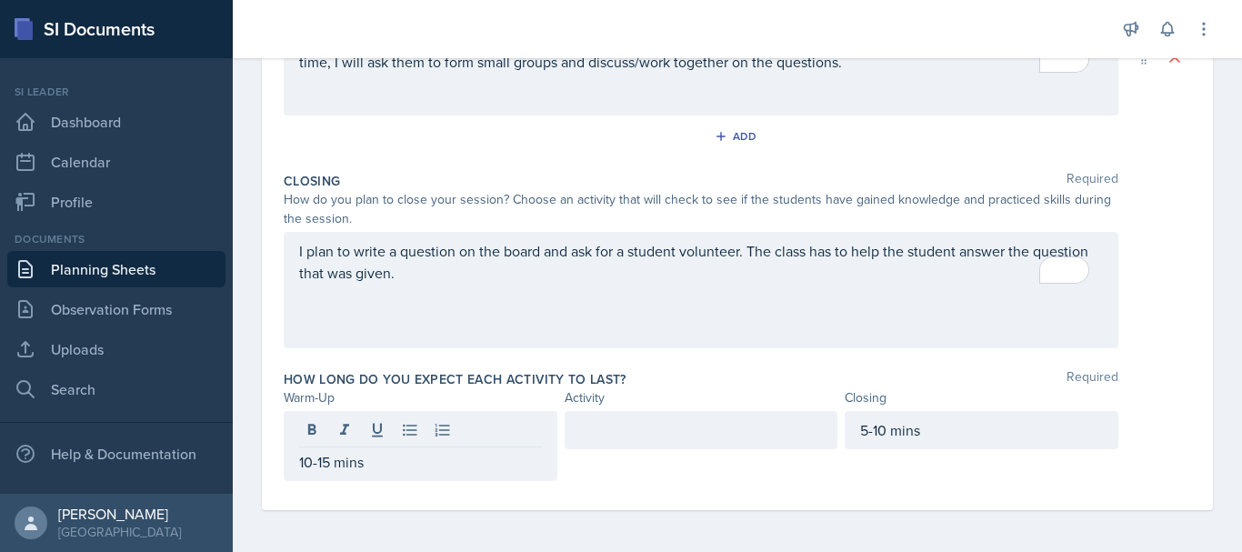
click at [614, 444] on div at bounding box center [701, 430] width 274 height 38
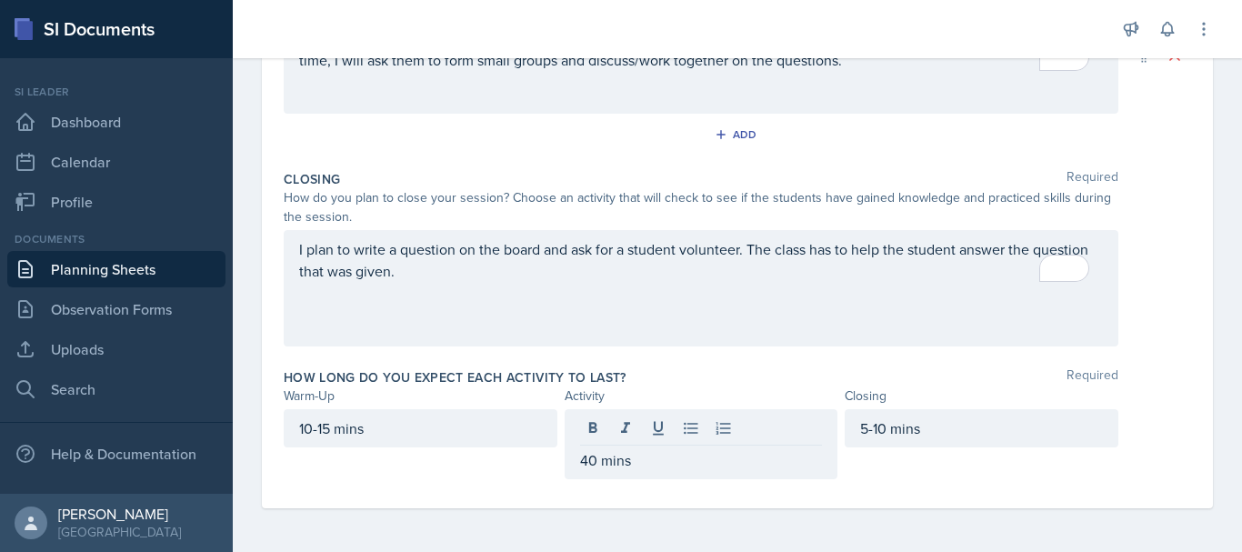
click at [419, 464] on div "10-15 mins" at bounding box center [421, 444] width 274 height 70
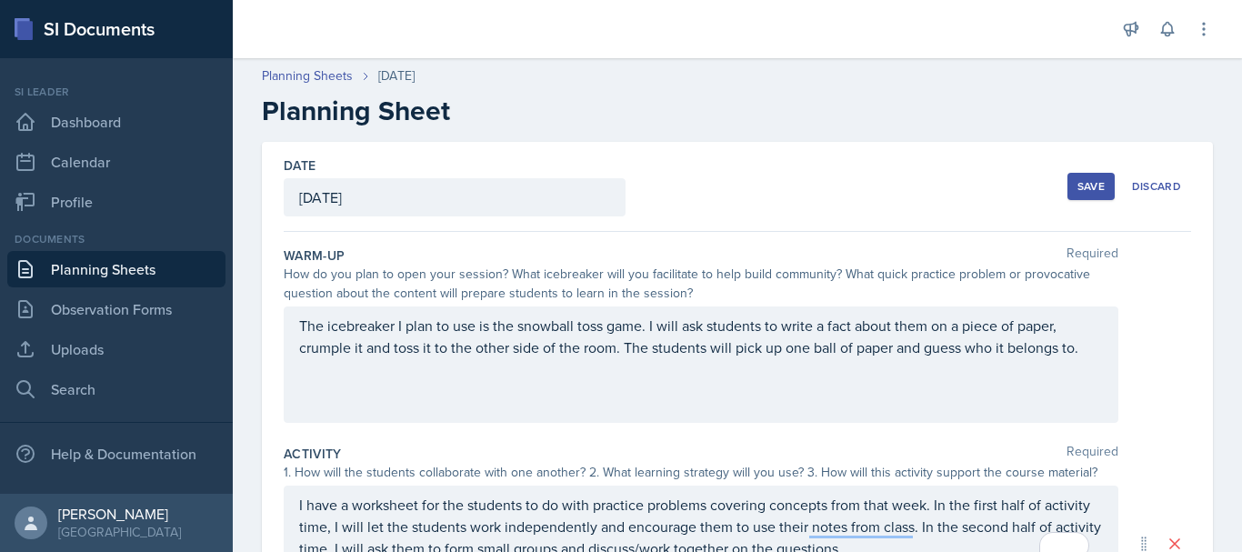
scroll to position [0, 0]
click at [1067, 188] on button "Save" at bounding box center [1090, 187] width 47 height 27
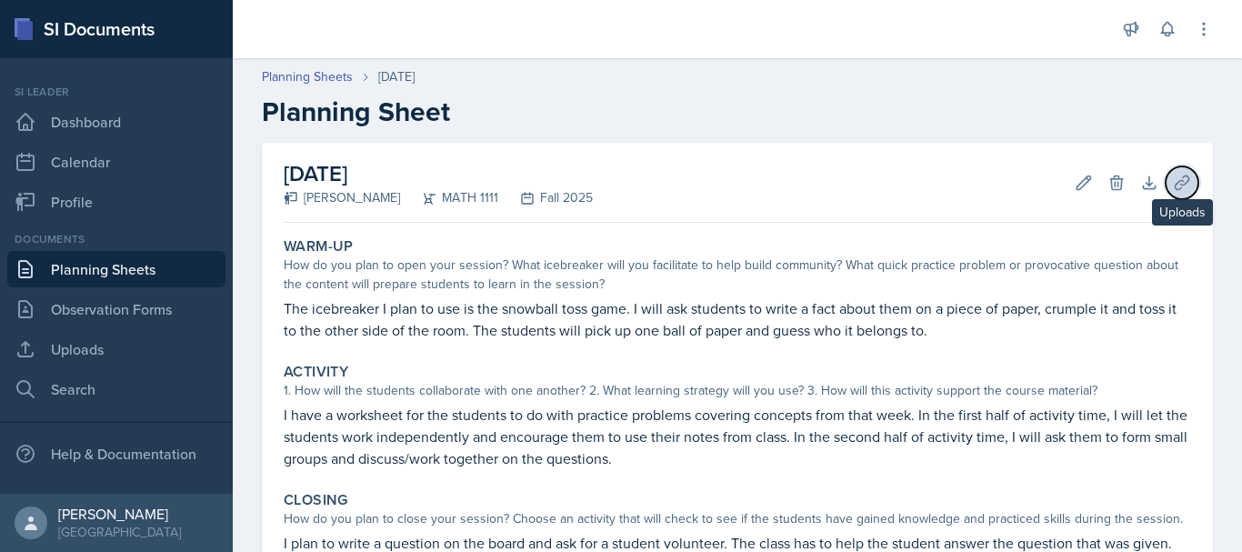
click at [1165, 186] on button "Uploads" at bounding box center [1181, 182] width 33 height 33
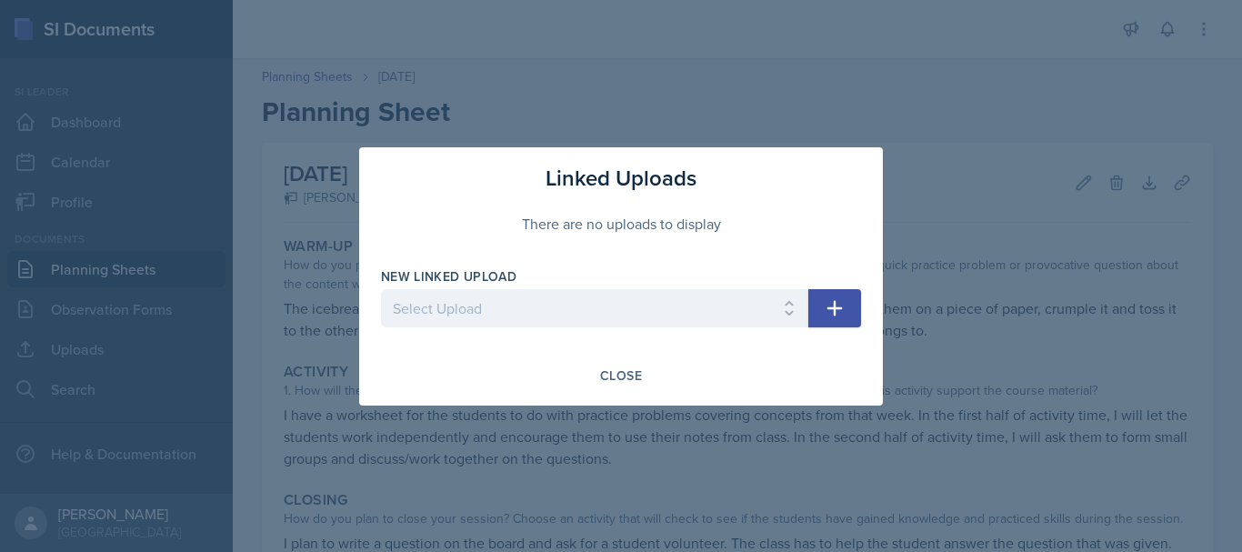
click at [624, 327] on div at bounding box center [594, 336] width 427 height 18
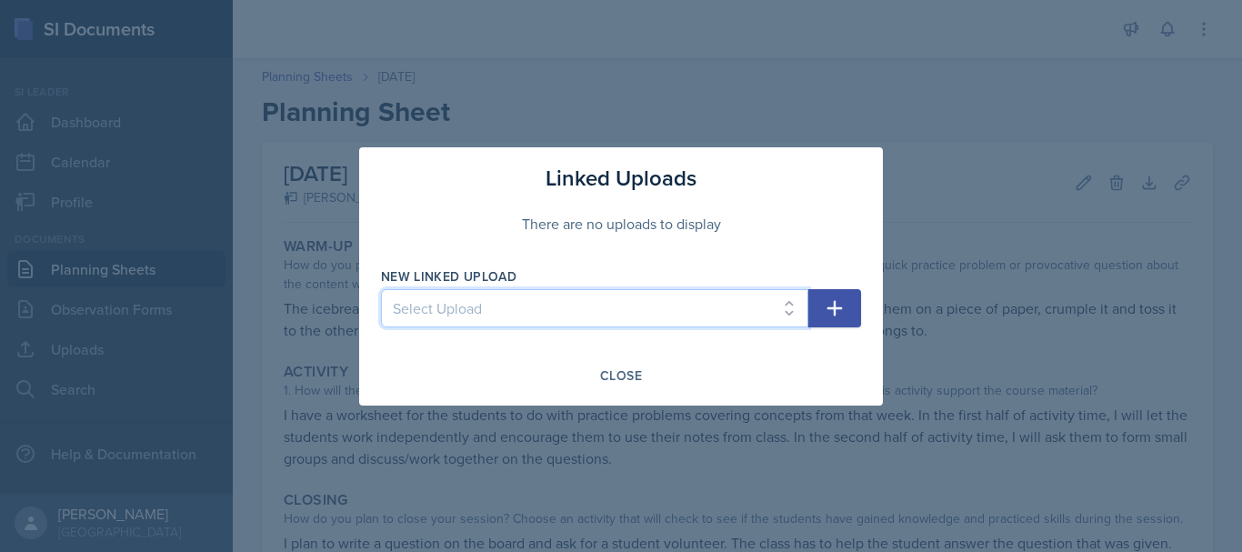
click at [594, 315] on select "Select Upload SI session [DATE] worksheet" at bounding box center [594, 308] width 427 height 38
select select "4856c7da-feb7-4a51-9985-bc0bc16ba104"
click at [381, 289] on select "Select Upload SI session [DATE] worksheet" at bounding box center [594, 308] width 427 height 38
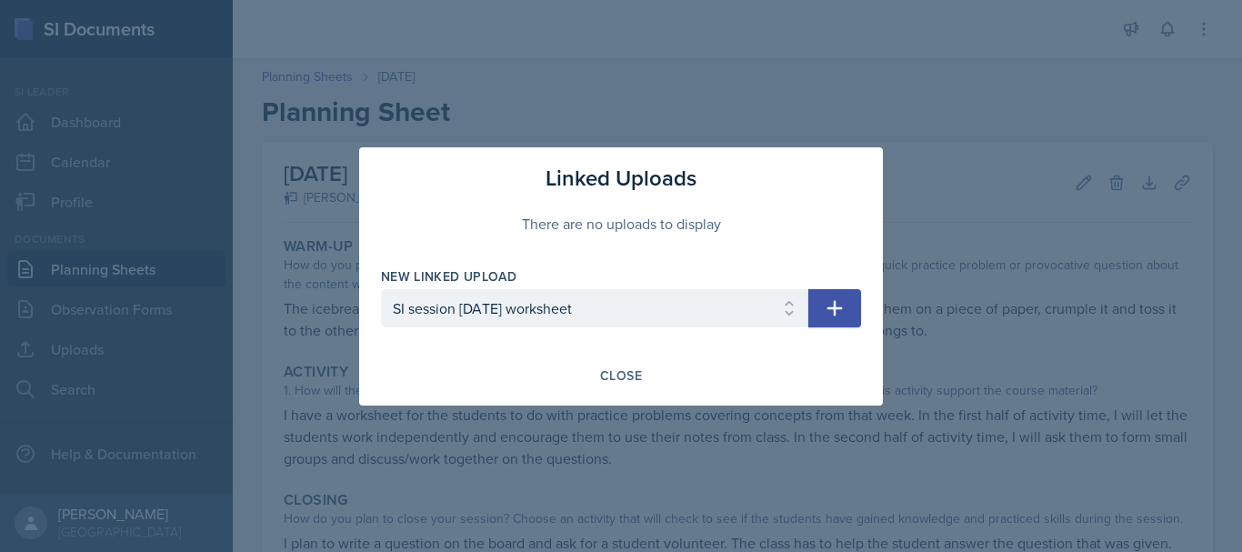
click at [836, 306] on icon "button" at bounding box center [835, 308] width 22 height 22
select select
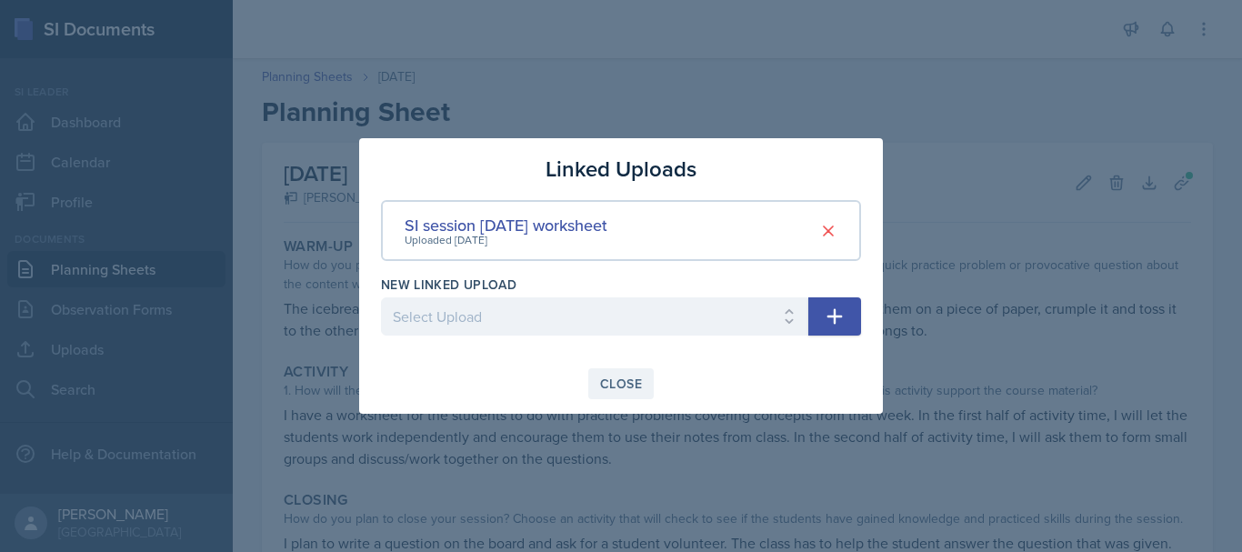
click at [628, 373] on button "Close" at bounding box center [620, 383] width 65 height 31
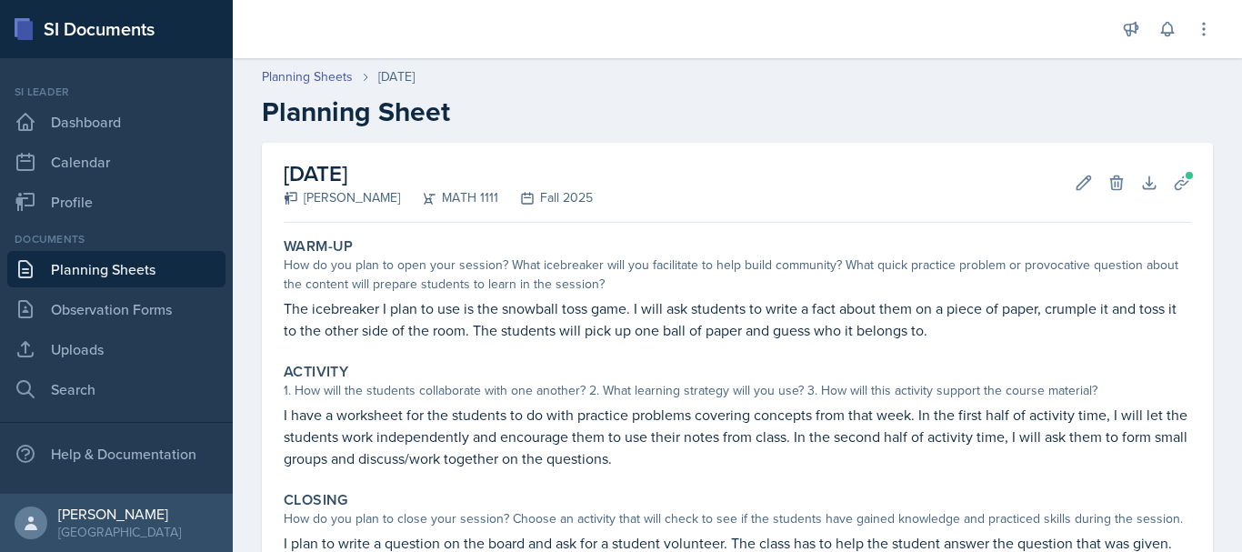
click at [88, 260] on link "Planning Sheets" at bounding box center [116, 269] width 218 height 36
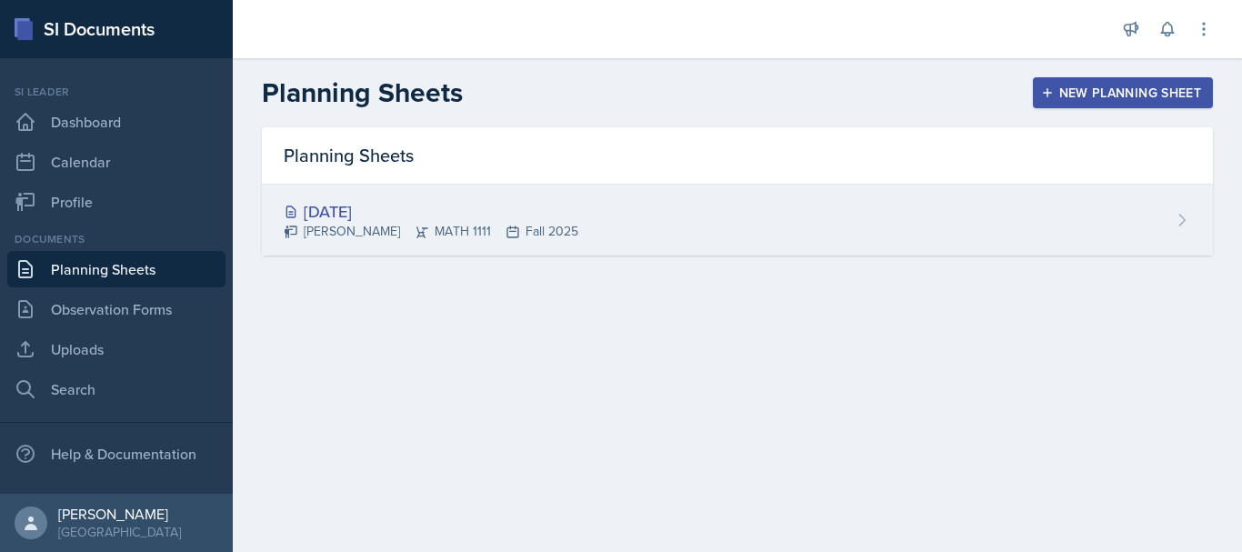
click at [464, 212] on div "[DATE]" at bounding box center [431, 211] width 295 height 25
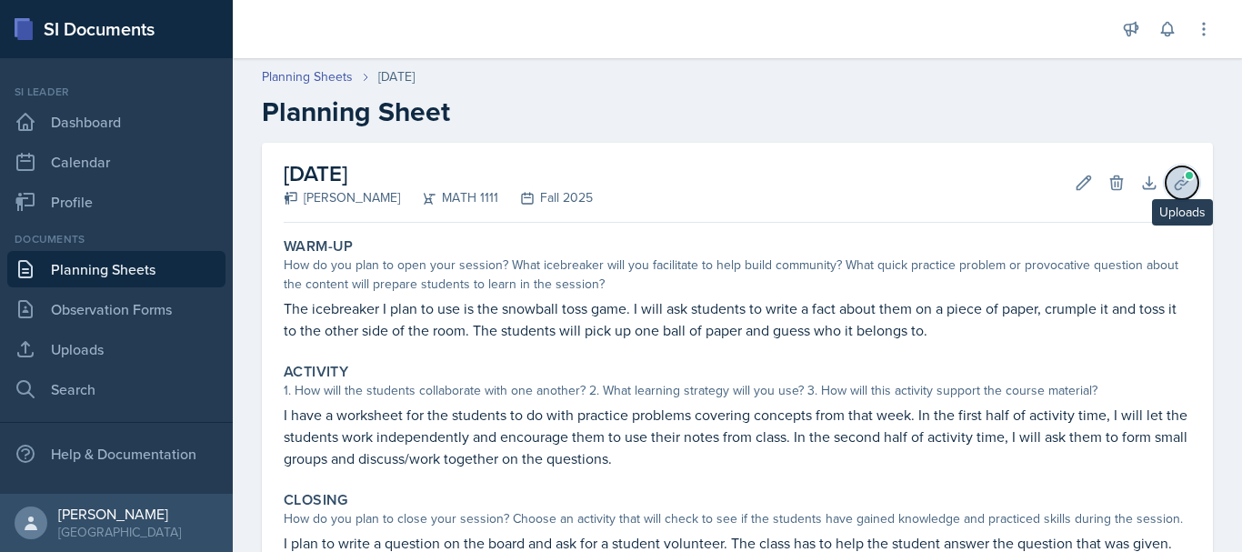
click at [1173, 179] on icon at bounding box center [1182, 183] width 18 height 18
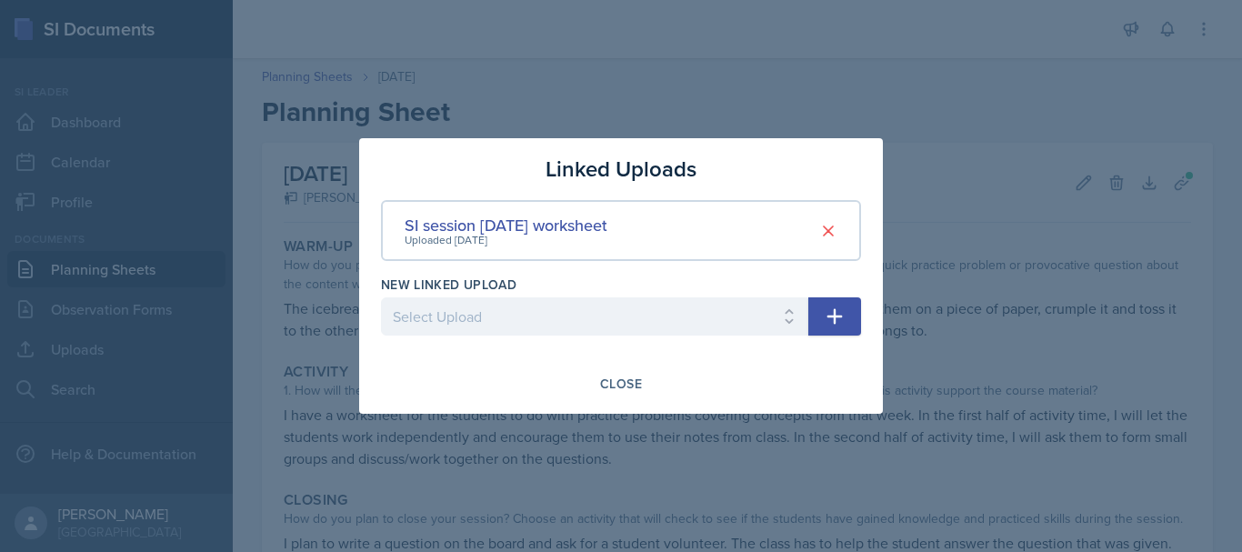
click at [584, 374] on div "Close" at bounding box center [621, 383] width 480 height 31
click at [606, 380] on div "Close" at bounding box center [621, 383] width 42 height 15
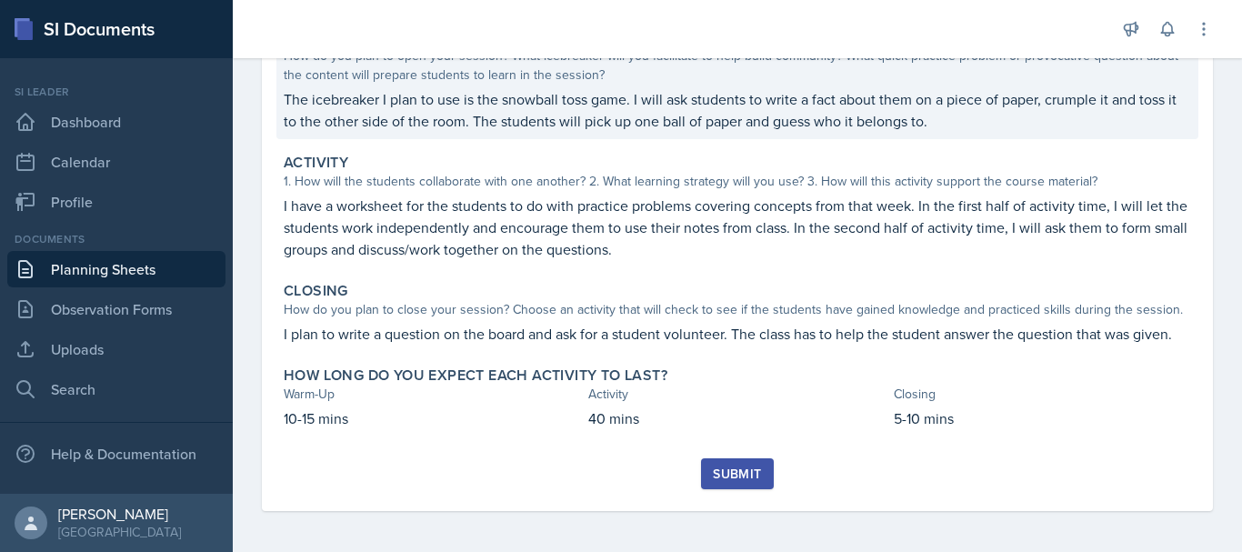
scroll to position [212, 0]
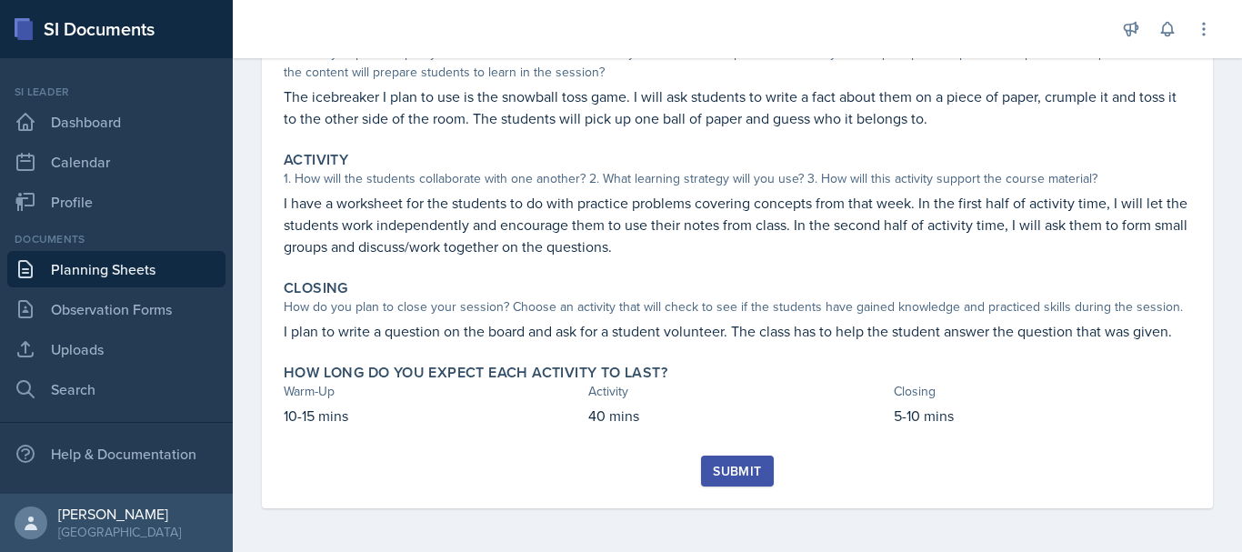
click at [712, 459] on button "Submit" at bounding box center [737, 470] width 72 height 31
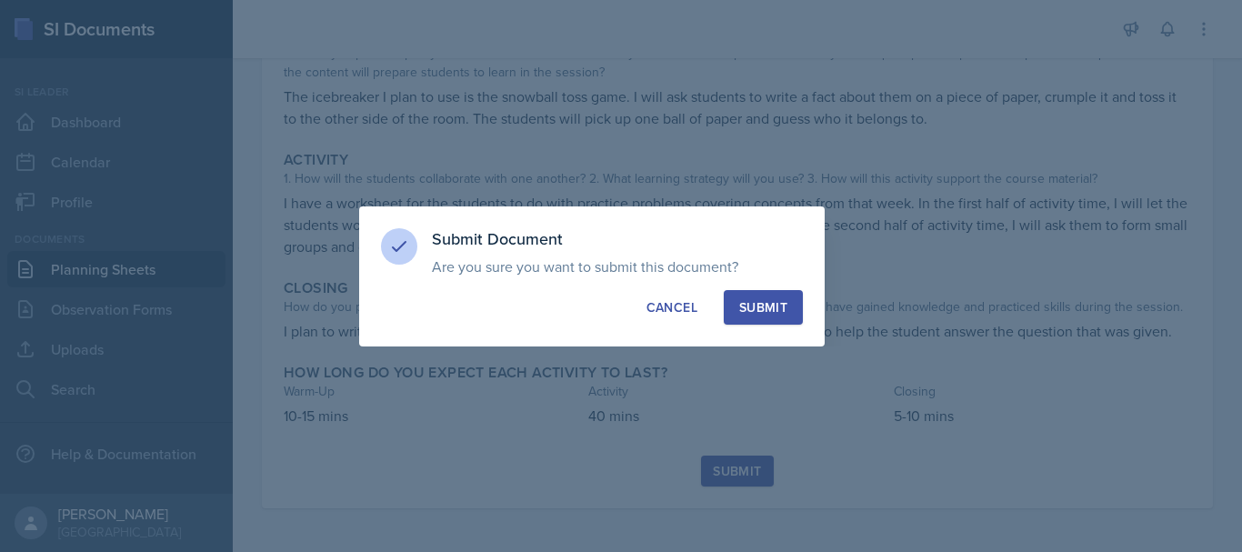
click at [754, 306] on div "Submit" at bounding box center [763, 307] width 48 height 18
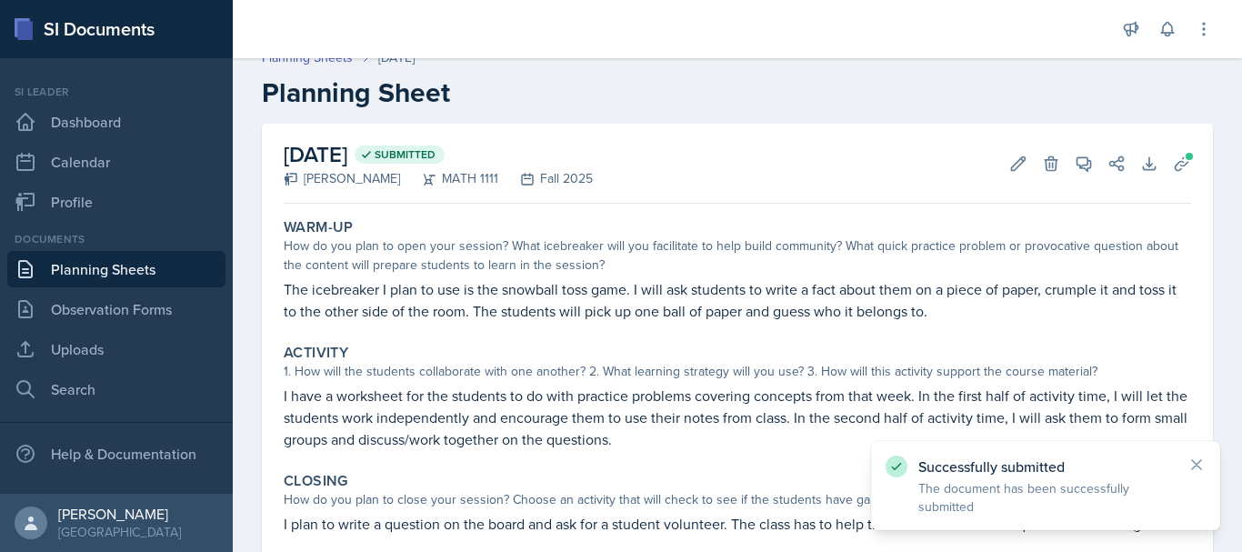
scroll to position [0, 0]
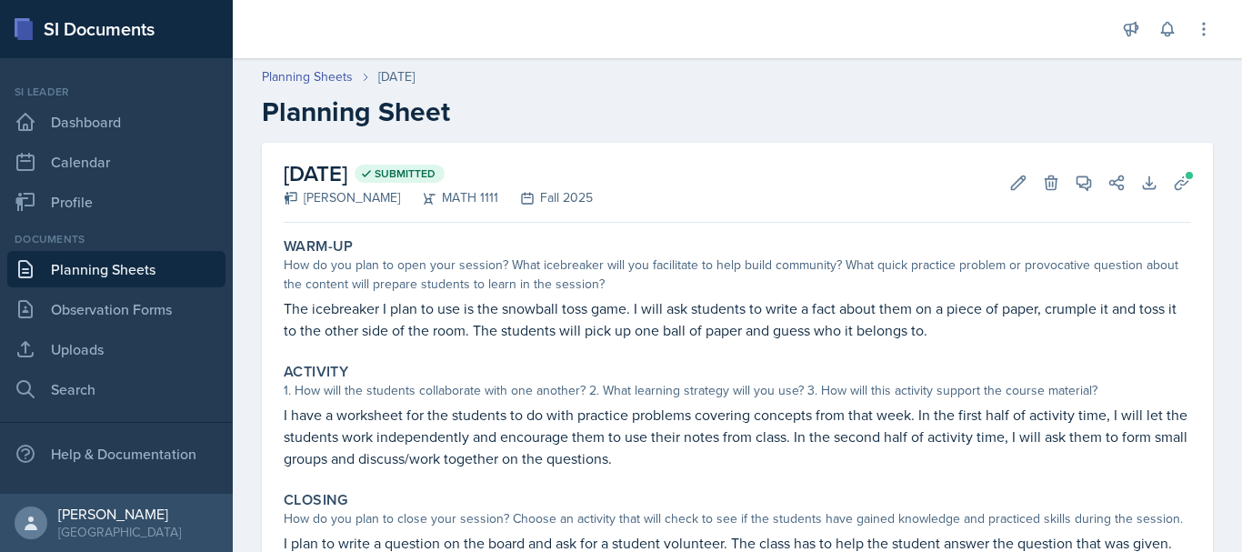
click at [114, 260] on link "Planning Sheets" at bounding box center [116, 269] width 218 height 36
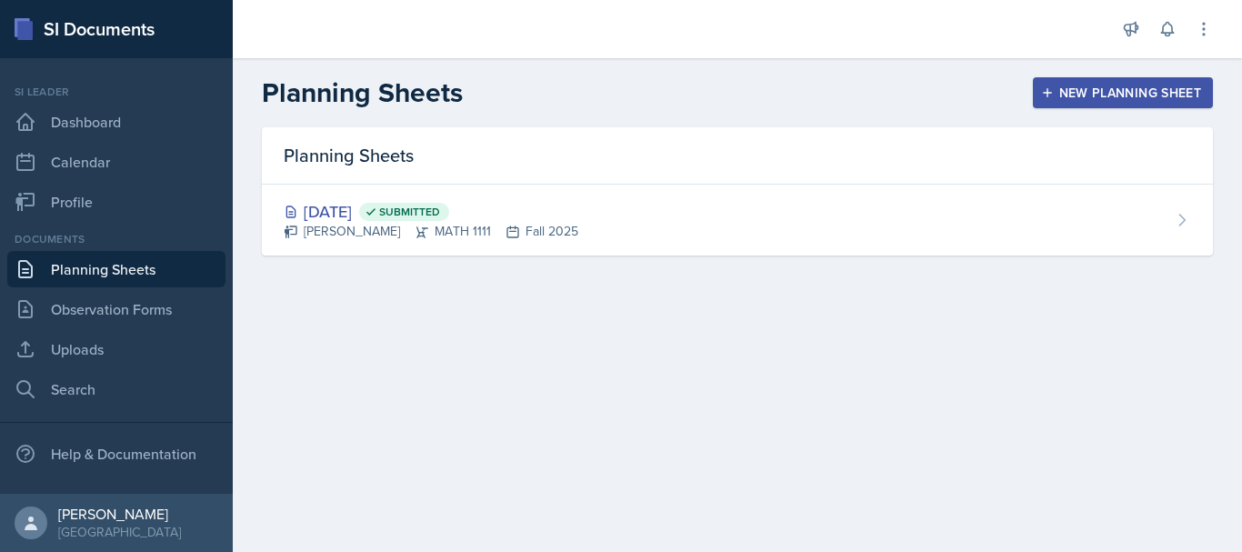
click at [1051, 97] on icon "button" at bounding box center [1047, 92] width 13 height 13
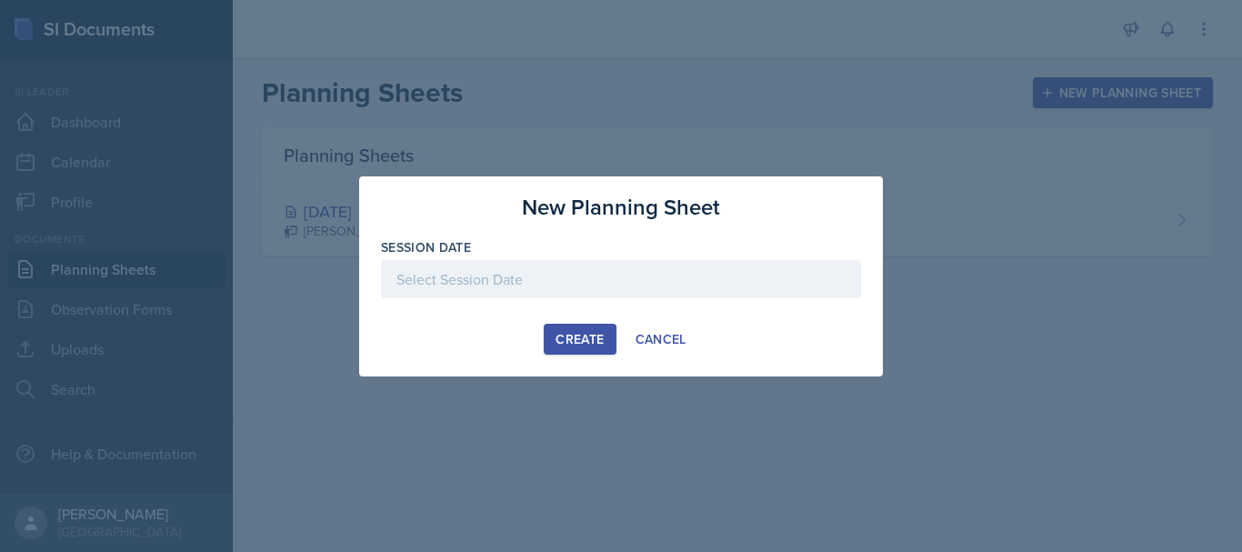
click at [466, 275] on div at bounding box center [621, 279] width 480 height 38
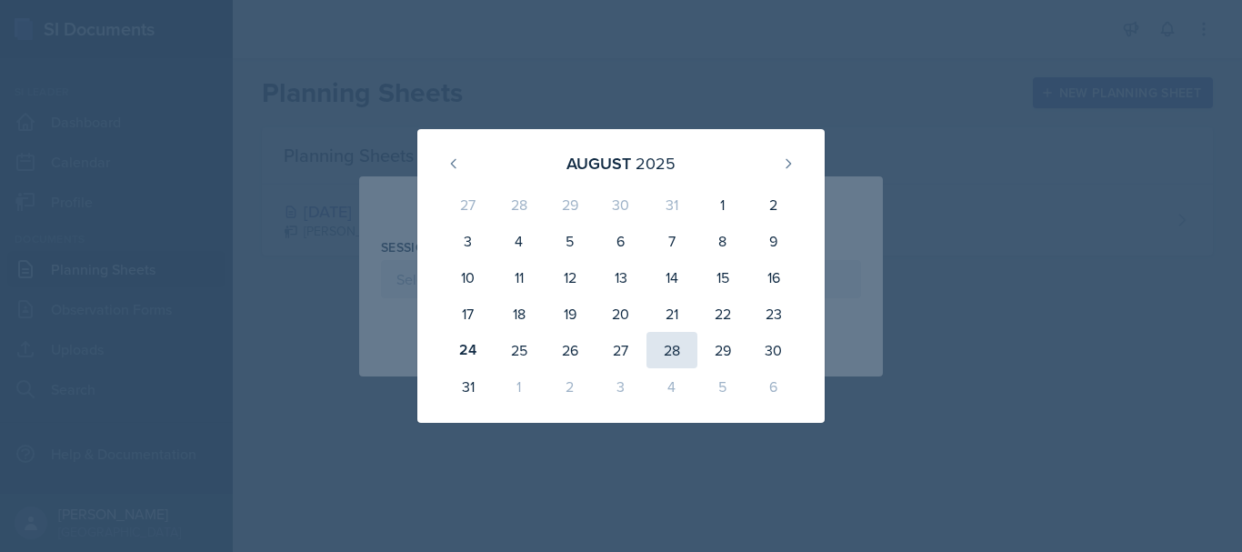
click at [663, 343] on div "28" at bounding box center [671, 350] width 51 height 36
type input "[DATE]"
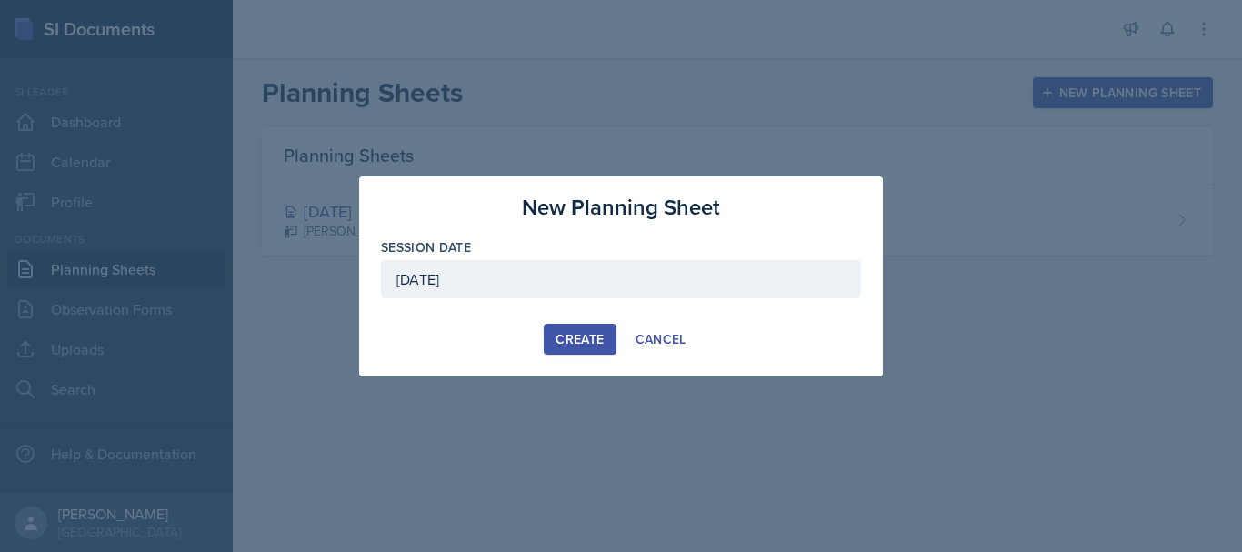
click at [573, 342] on div "Create" at bounding box center [579, 339] width 48 height 15
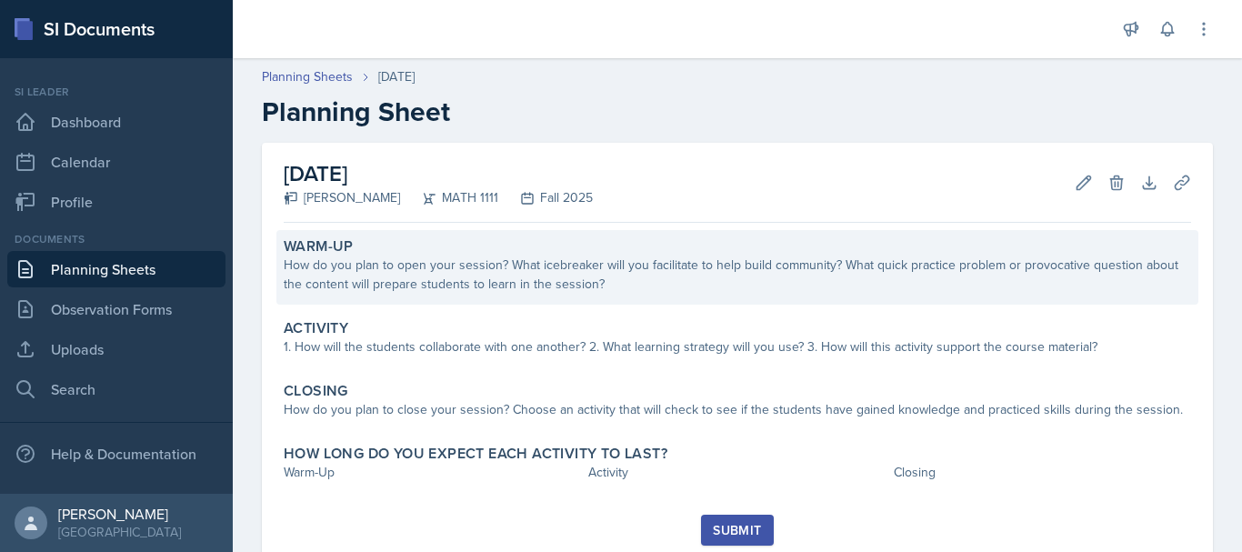
click at [562, 265] on div "How do you plan to open your session? What icebreaker will you facilitate to he…" at bounding box center [737, 274] width 907 height 38
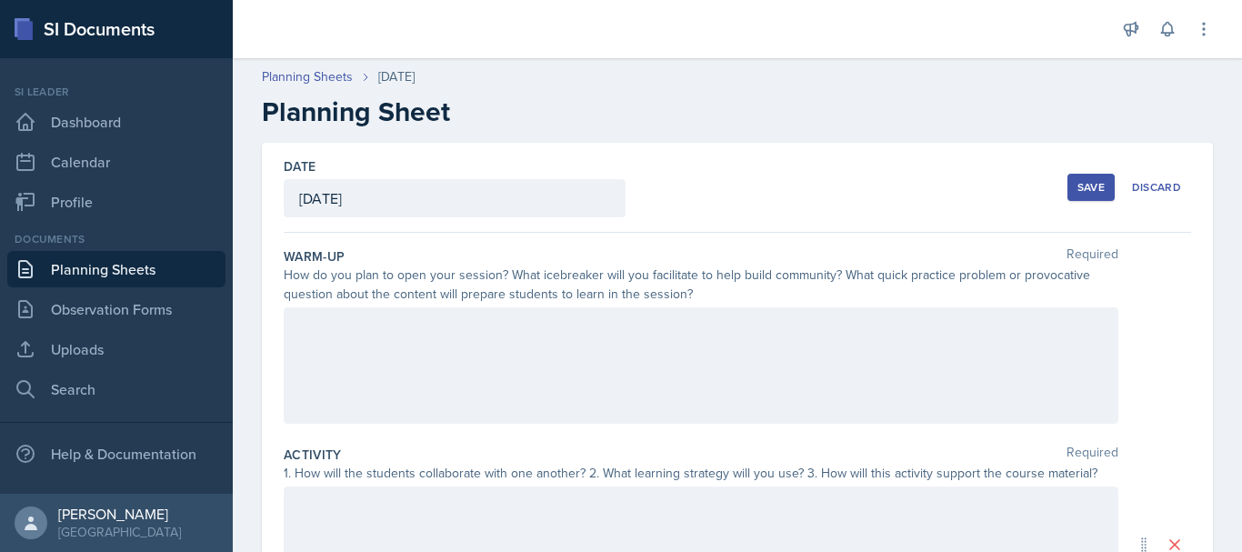
click at [471, 339] on div at bounding box center [701, 365] width 834 height 116
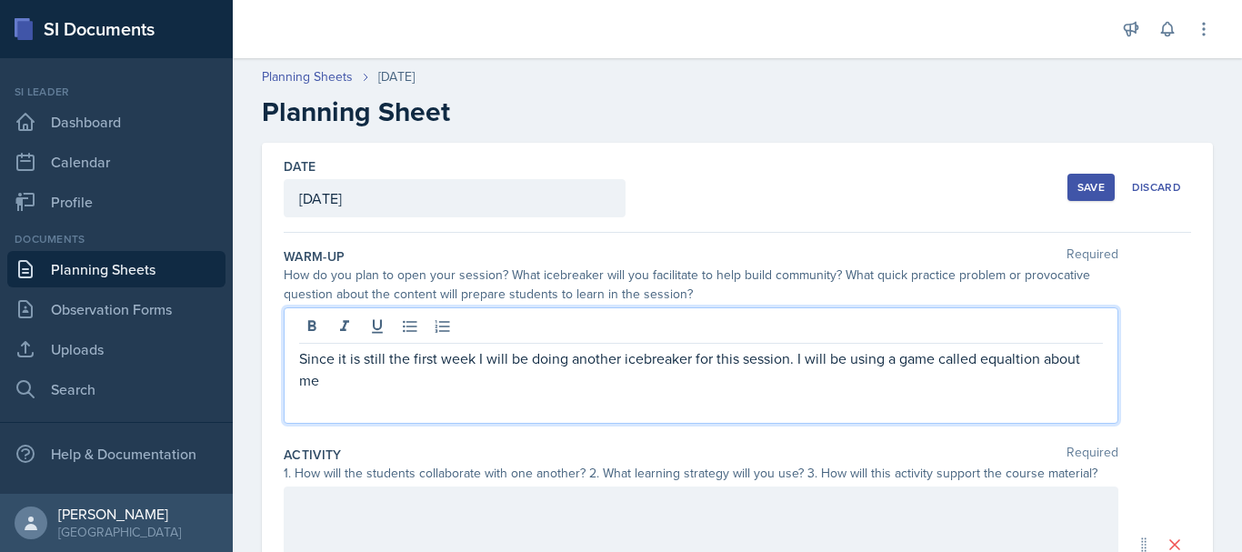
click at [990, 362] on p "Since it is still the first week I will be doing another icebreaker for this se…" at bounding box center [701, 369] width 804 height 44
click at [1019, 356] on p "Since it is still the first week I will be doing another icebreaker for this se…" at bounding box center [701, 369] width 804 height 44
click at [1014, 359] on p "Since it is still the first week I will be doing another icebreaker for this se…" at bounding box center [701, 369] width 804 height 44
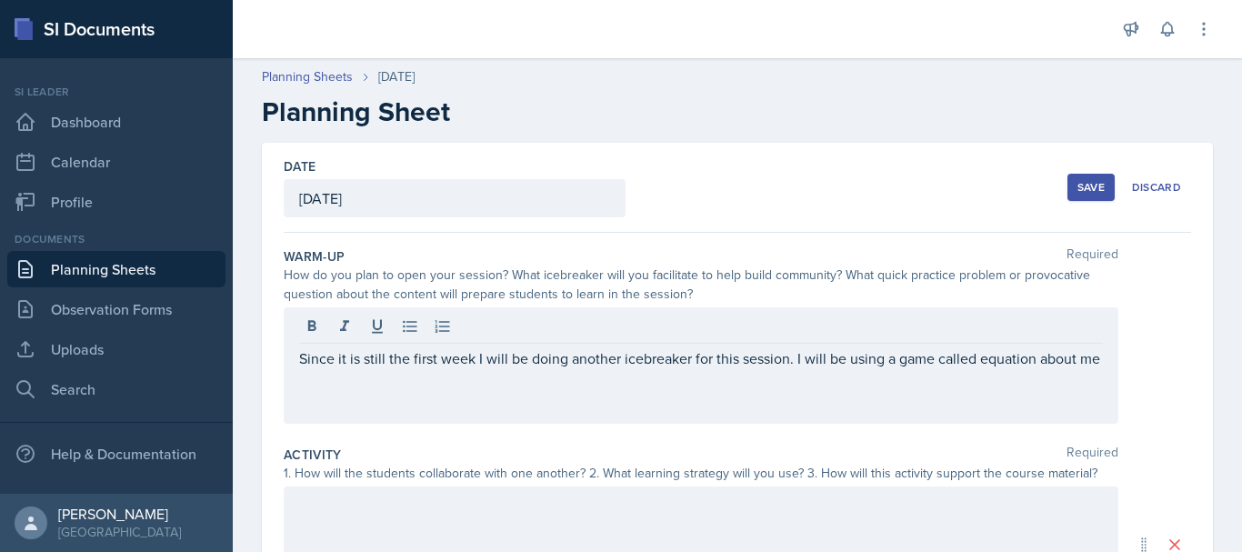
click at [416, 400] on div "Since it is still the first week I will be doing another icebreaker for this se…" at bounding box center [701, 365] width 834 height 116
click at [362, 394] on div "Since it is still the first week I will be doing another icebreaker for this se…" at bounding box center [701, 365] width 834 height 116
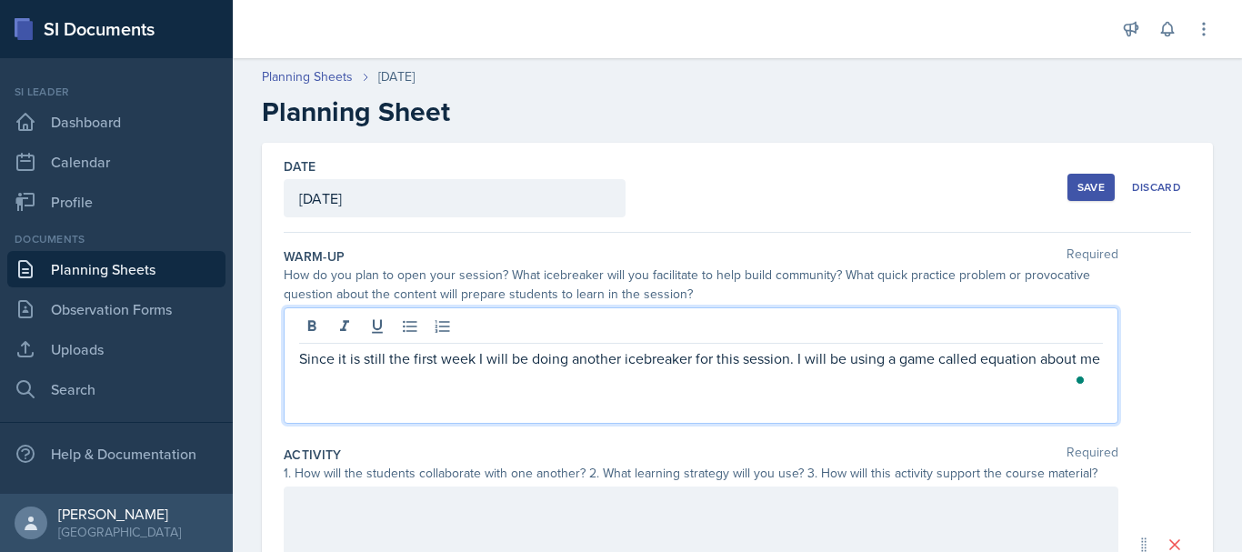
click at [324, 369] on p "Since it is still the first week I will be doing another icebreaker for this se…" at bounding box center [701, 358] width 804 height 22
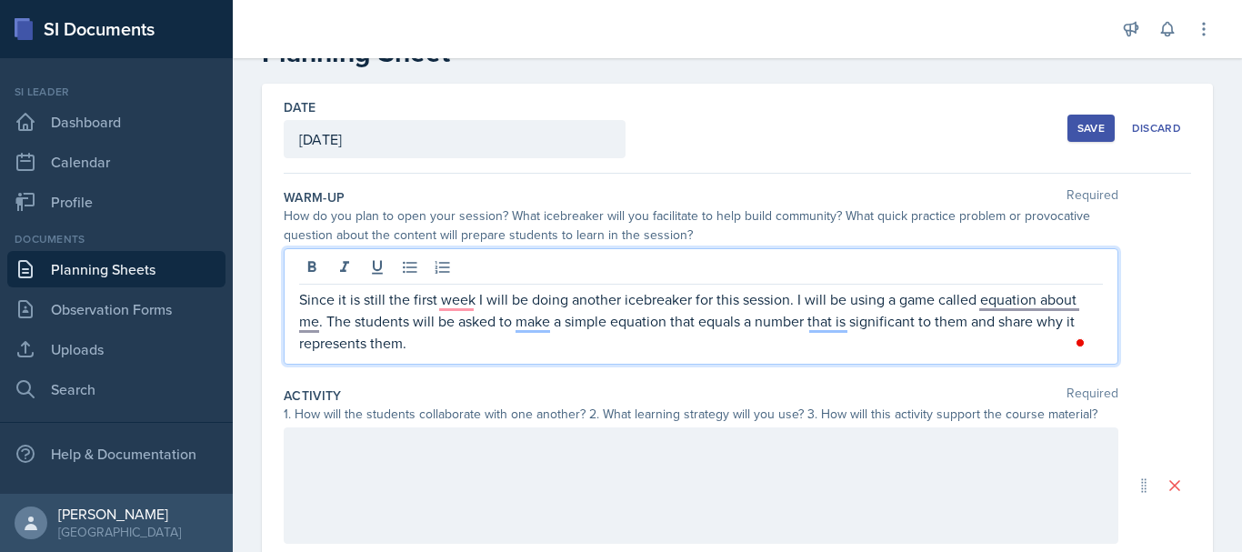
scroll to position [61, 0]
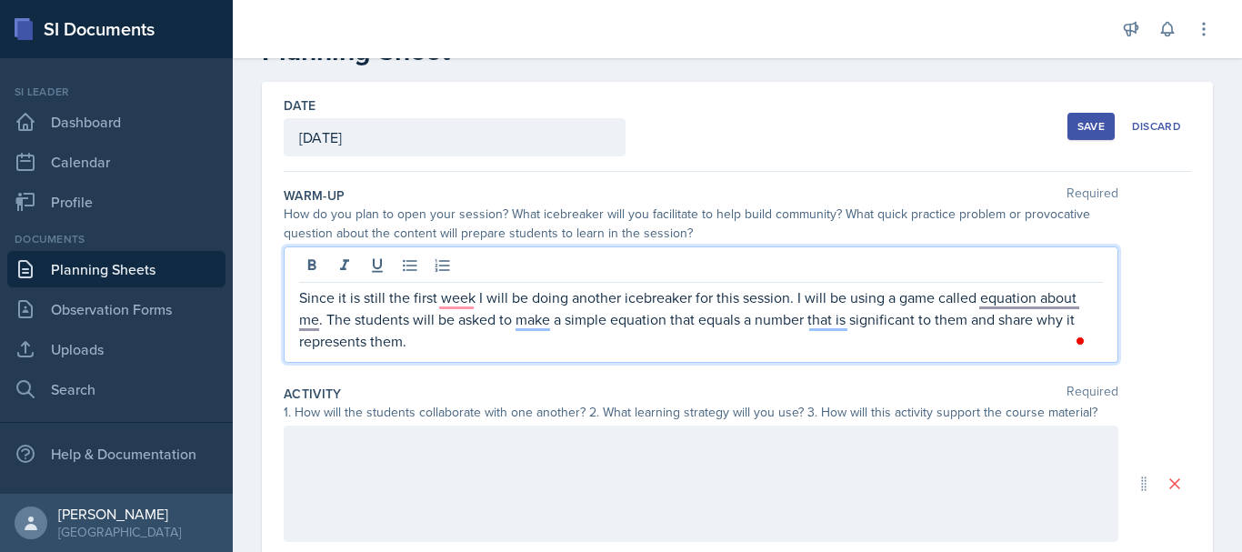
click at [460, 309] on p "Since it is still the first week I will be doing another icebreaker for this se…" at bounding box center [701, 318] width 804 height 65
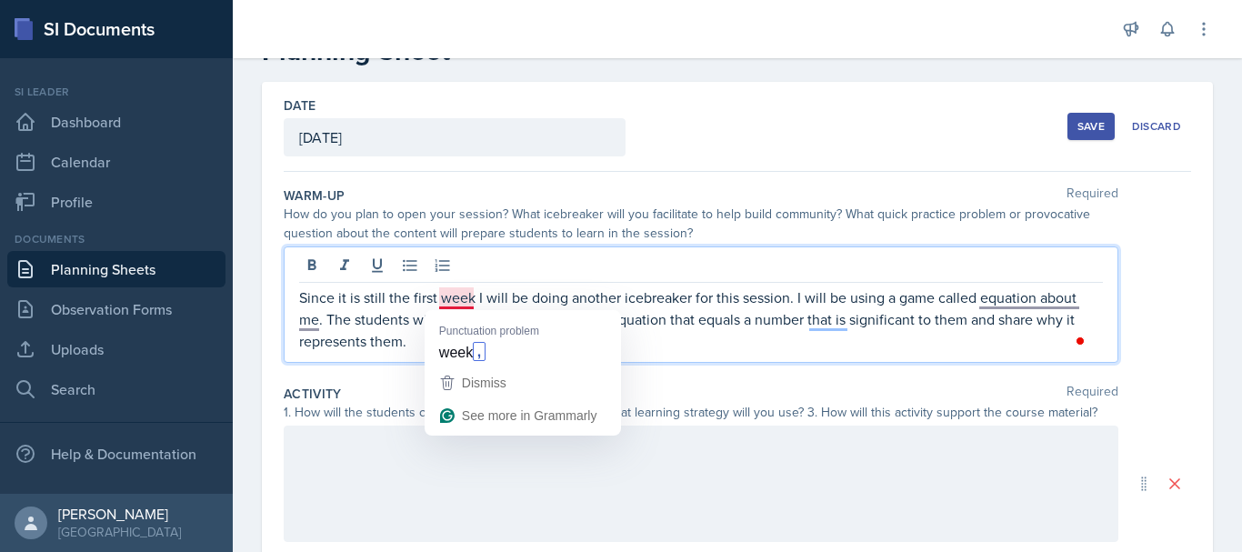
click at [460, 297] on p "Since it is still the first week I will be doing another icebreaker for this se…" at bounding box center [701, 318] width 804 height 65
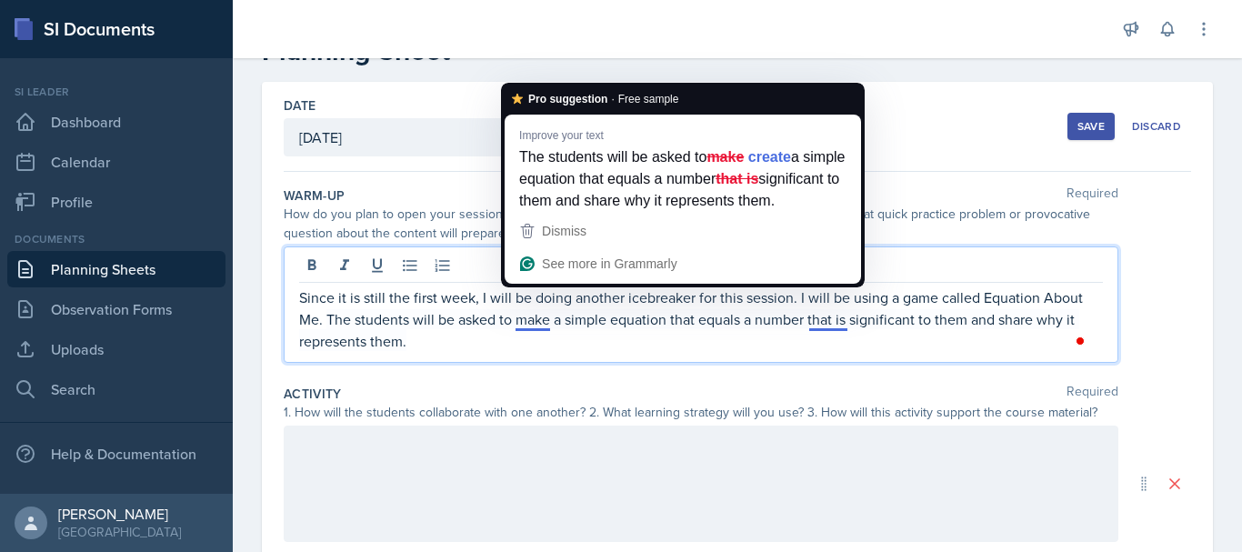
click at [550, 324] on p "Since it is still the first week, I will be doing another icebreaker for this s…" at bounding box center [701, 318] width 804 height 65
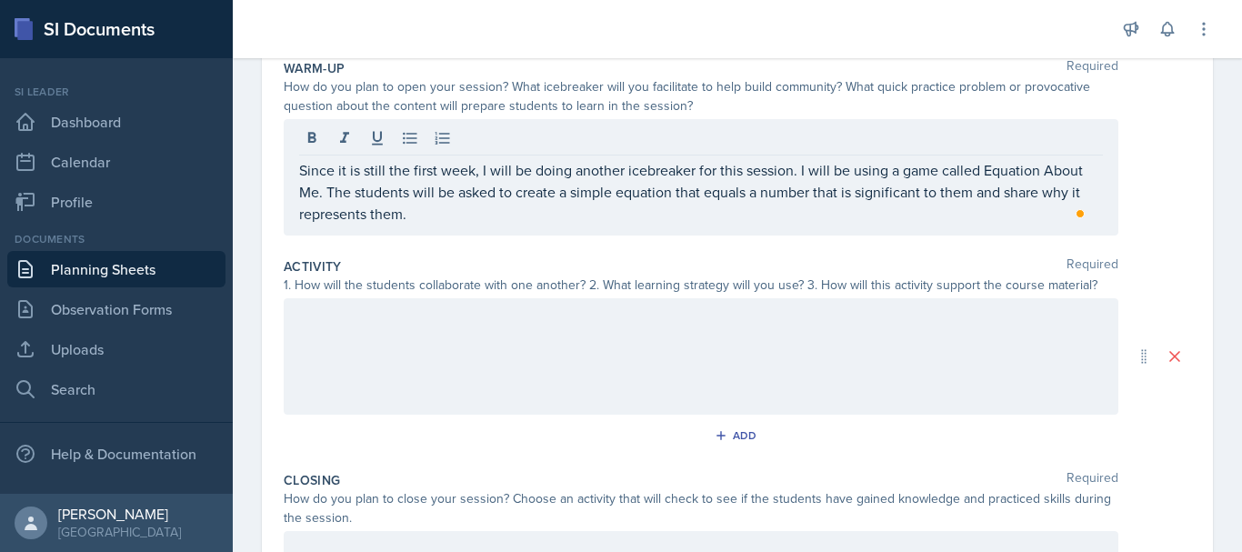
click at [321, 302] on div at bounding box center [701, 356] width 834 height 116
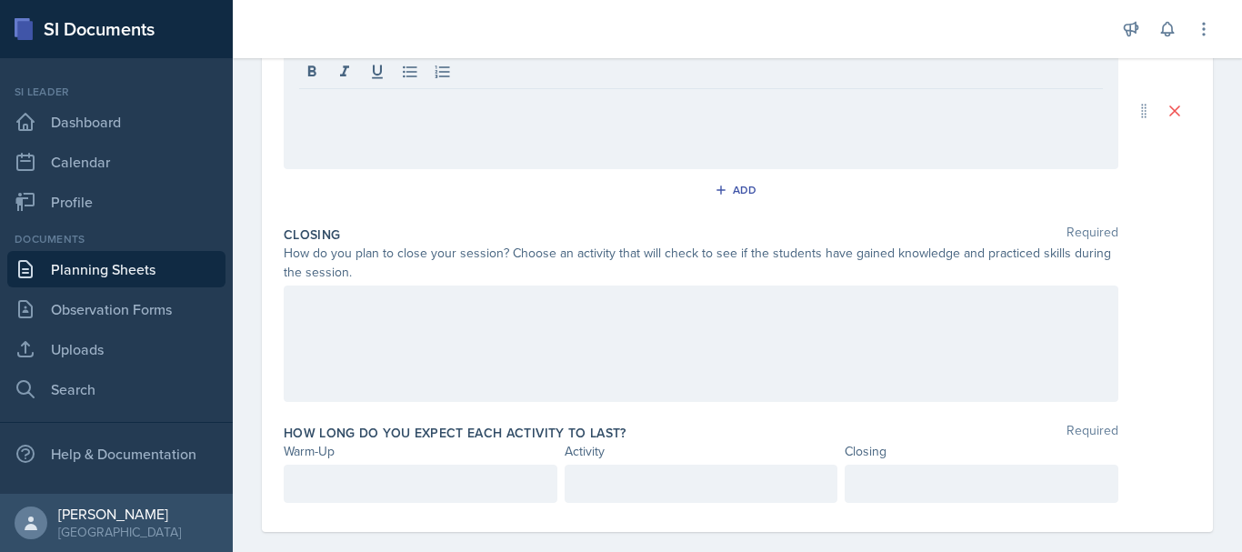
click at [343, 319] on div at bounding box center [701, 343] width 834 height 116
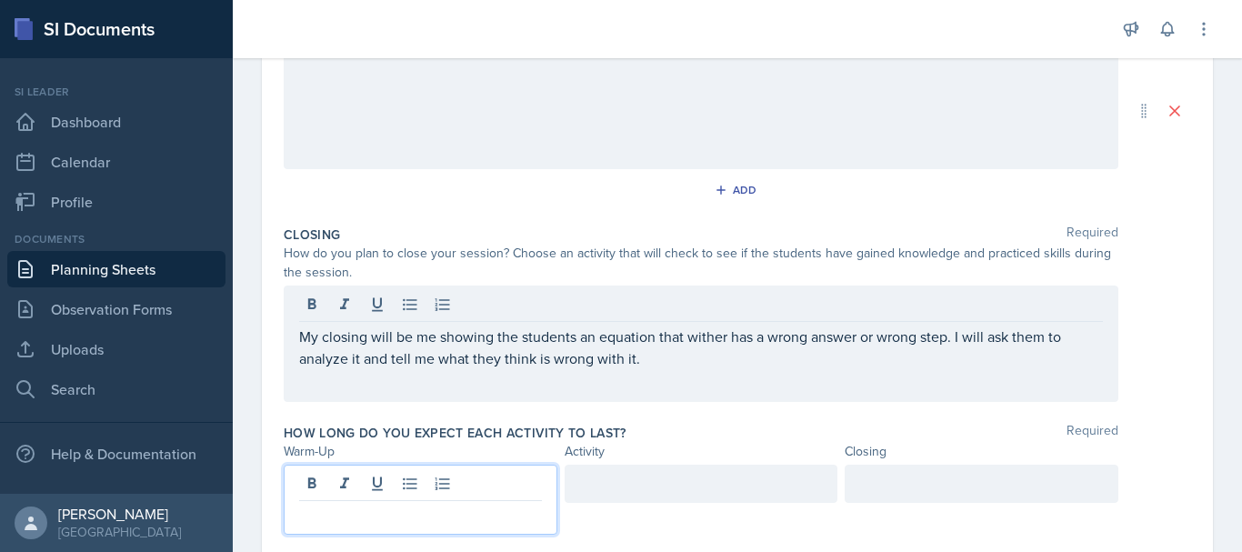
click at [320, 494] on div at bounding box center [421, 499] width 274 height 70
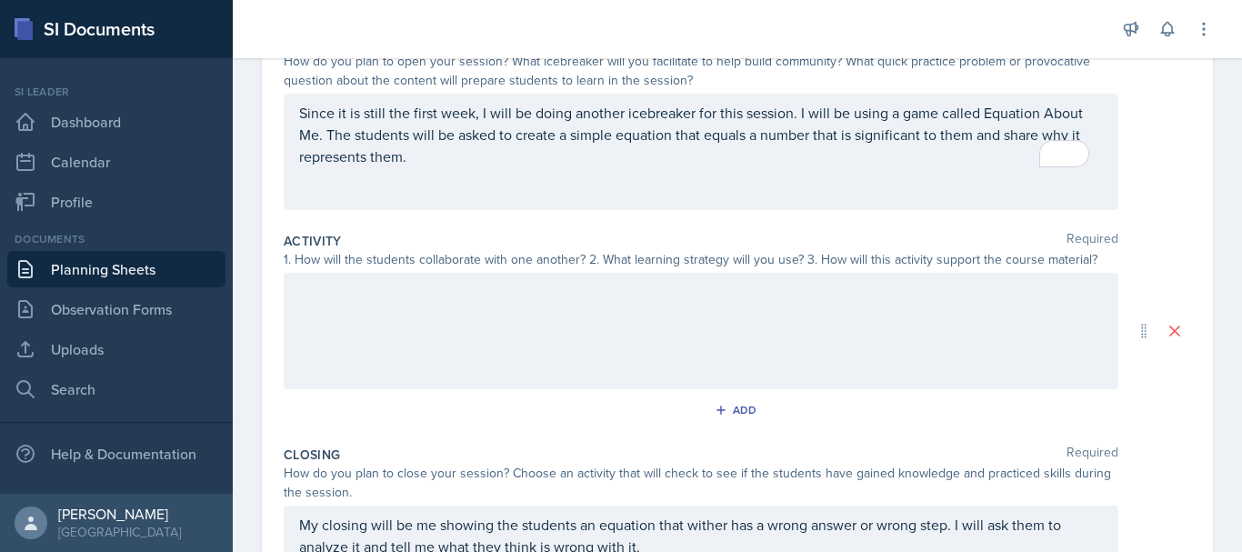
scroll to position [245, 0]
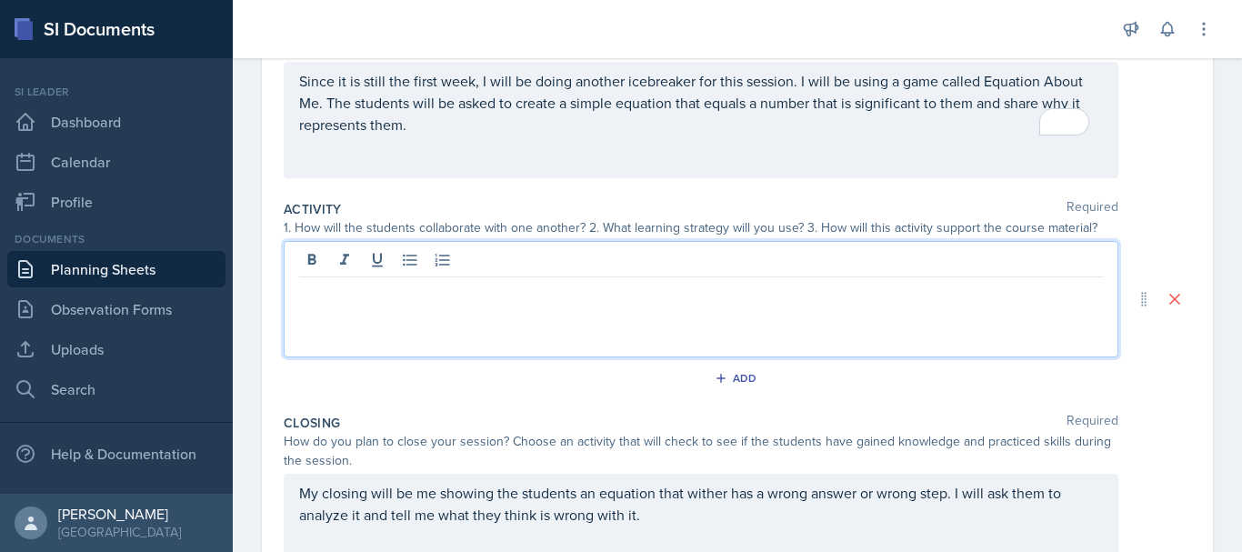
click at [331, 285] on p at bounding box center [701, 292] width 804 height 22
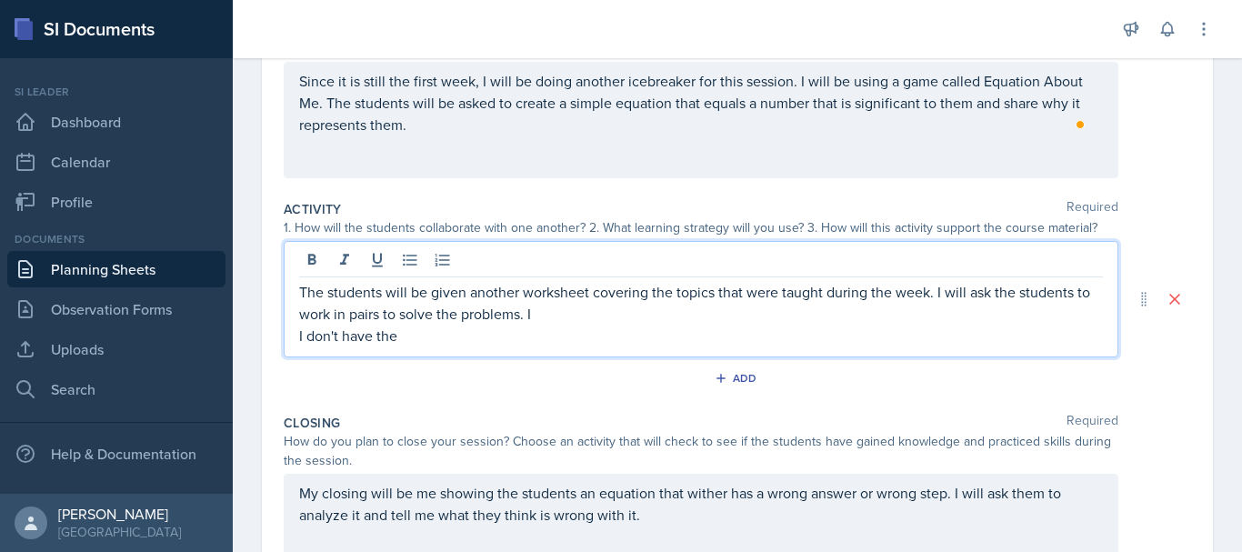
click at [538, 311] on p "The students will be given another worksheet covering the topics that were taug…" at bounding box center [701, 303] width 804 height 44
click at [405, 336] on p "I don't have the" at bounding box center [701, 335] width 804 height 22
click at [501, 344] on p "I don't have the worksheet done for this session yet but it will be uploaded so…" at bounding box center [701, 335] width 804 height 22
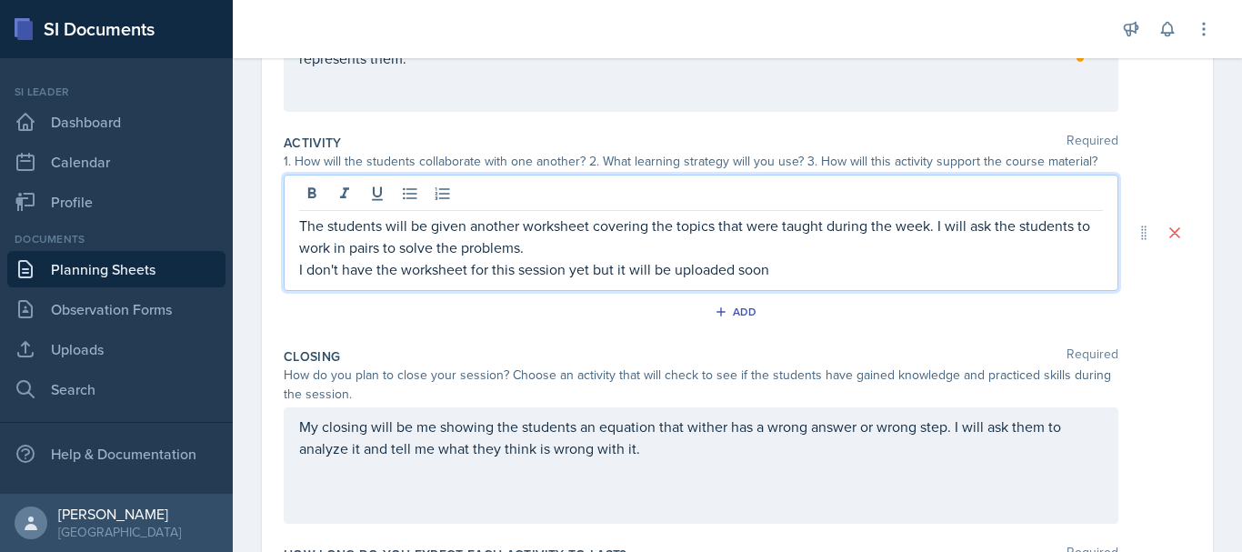
scroll to position [315, 0]
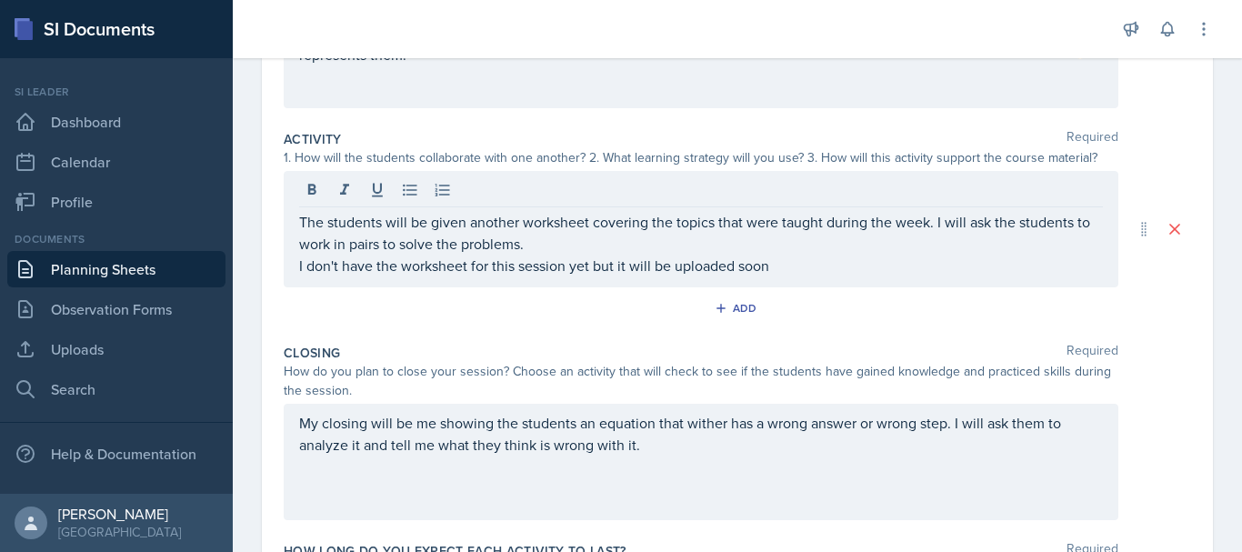
click at [501, 344] on div "Closing Required" at bounding box center [737, 353] width 907 height 18
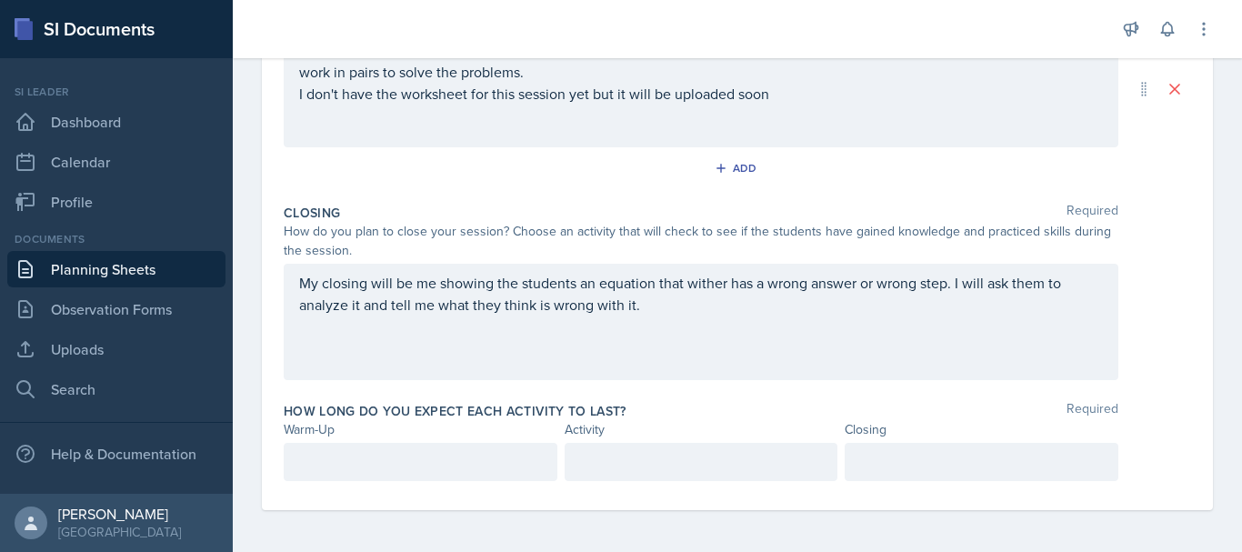
scroll to position [487, 0]
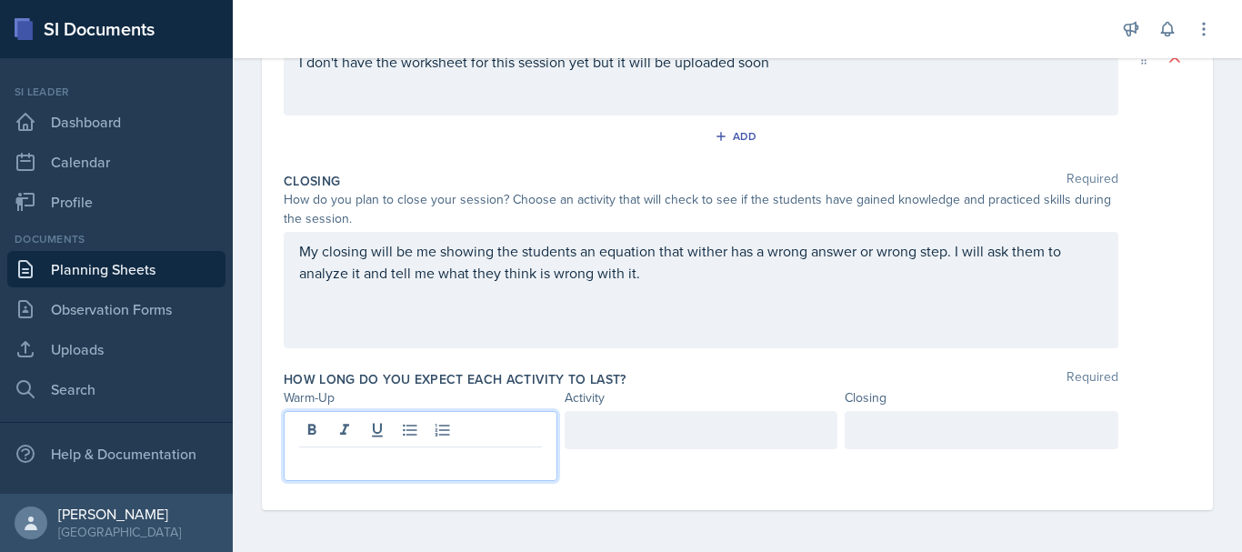
click at [410, 458] on p at bounding box center [420, 462] width 243 height 22
click at [584, 423] on div at bounding box center [701, 430] width 274 height 38
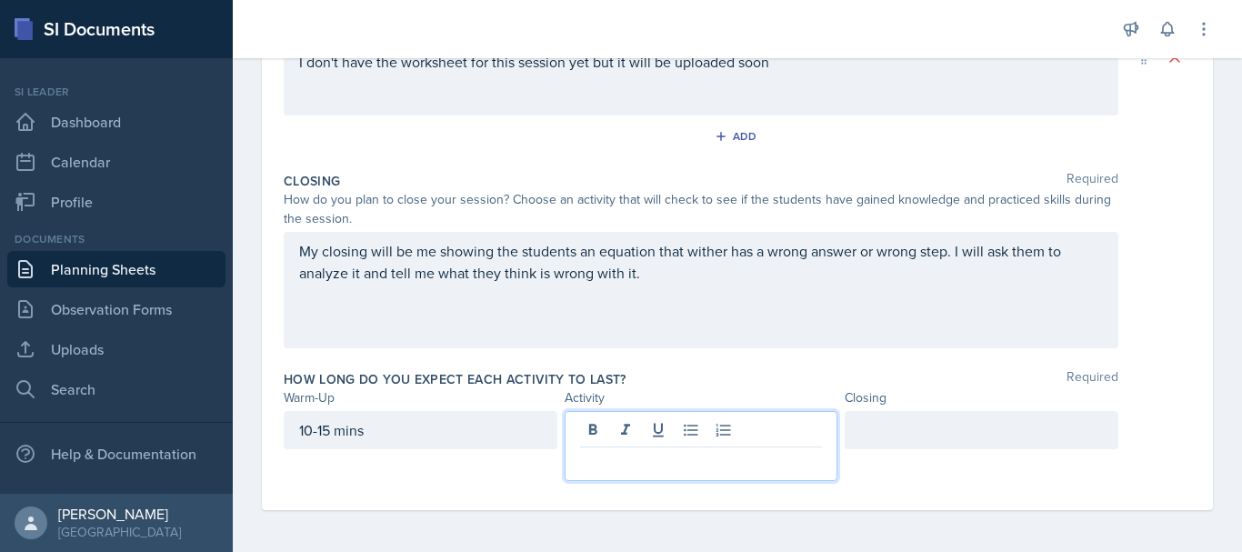
click at [878, 442] on div at bounding box center [981, 430] width 274 height 38
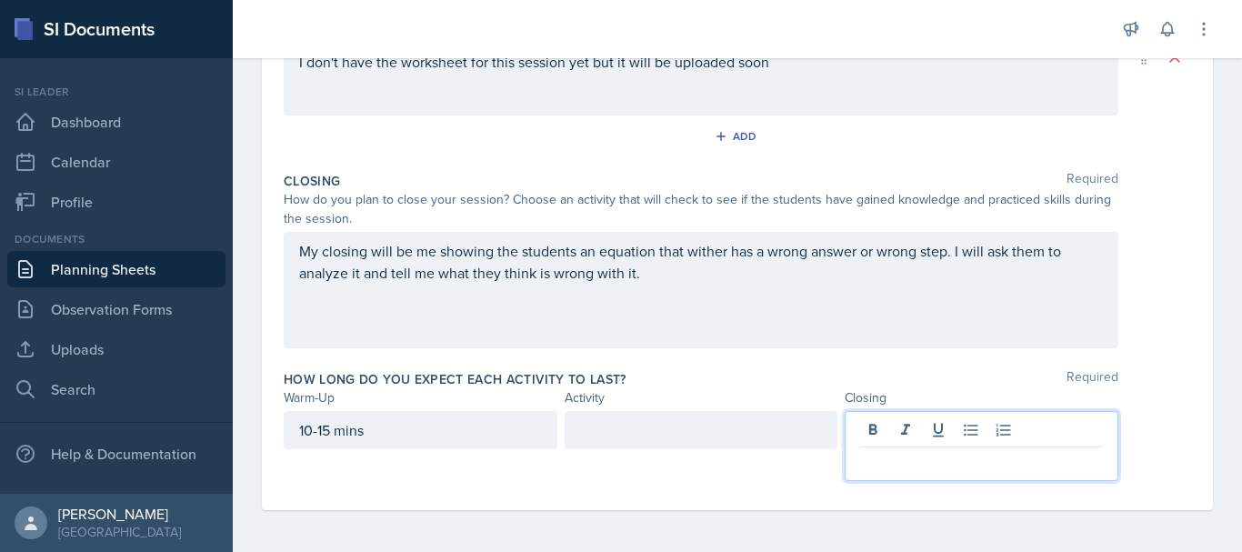
scroll to position [489, 0]
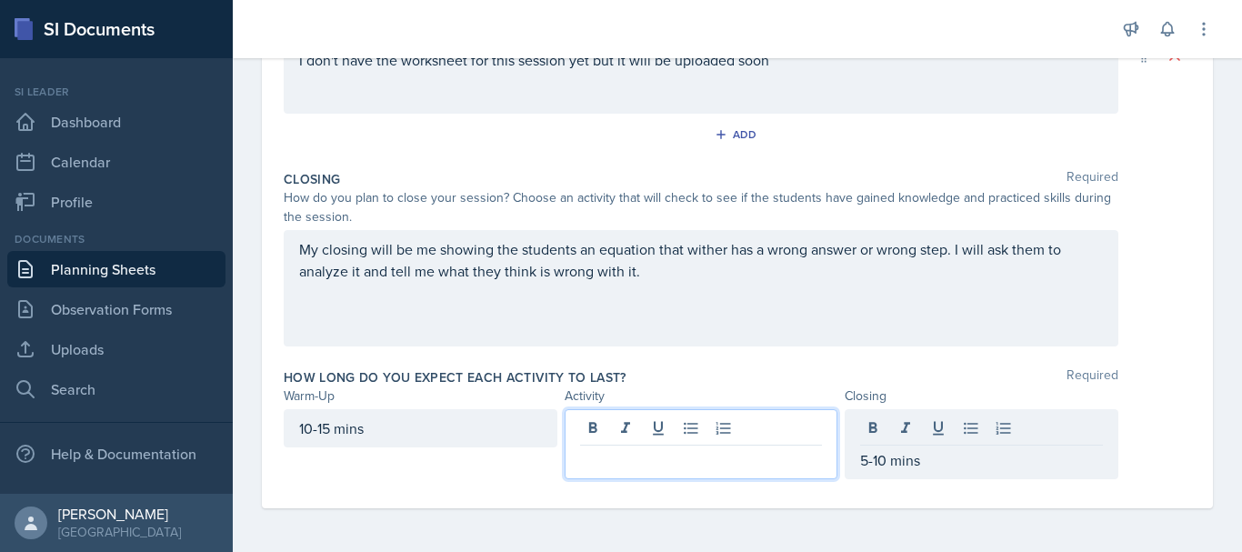
click at [688, 417] on div at bounding box center [701, 444] width 274 height 70
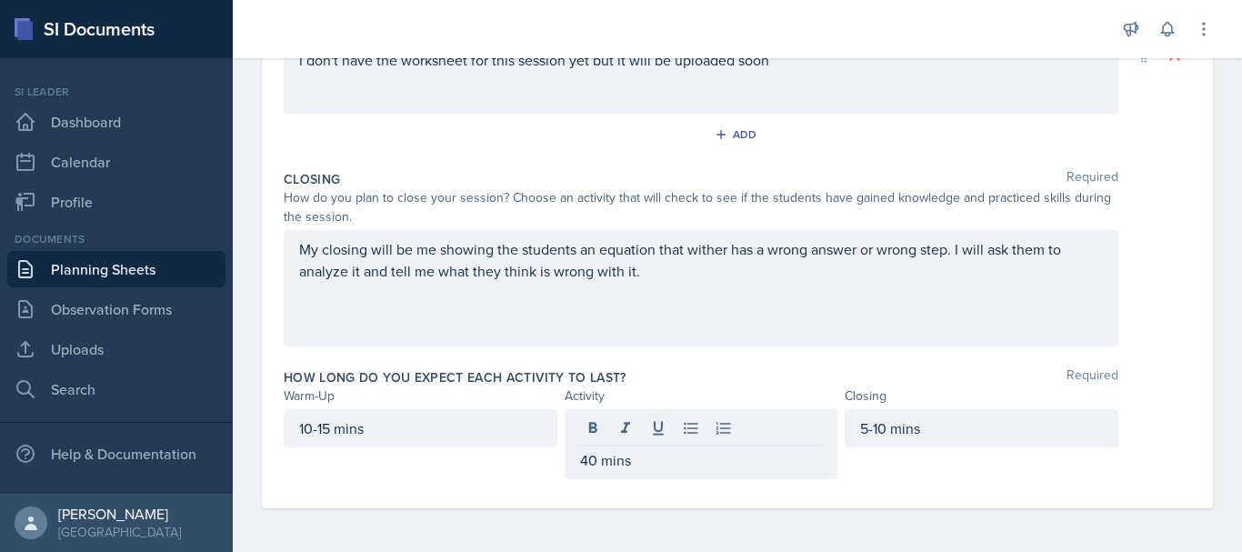
click at [831, 494] on div "Warm-Up Required How do you plan to open your session? What icebreaker will you…" at bounding box center [737, 126] width 907 height 764
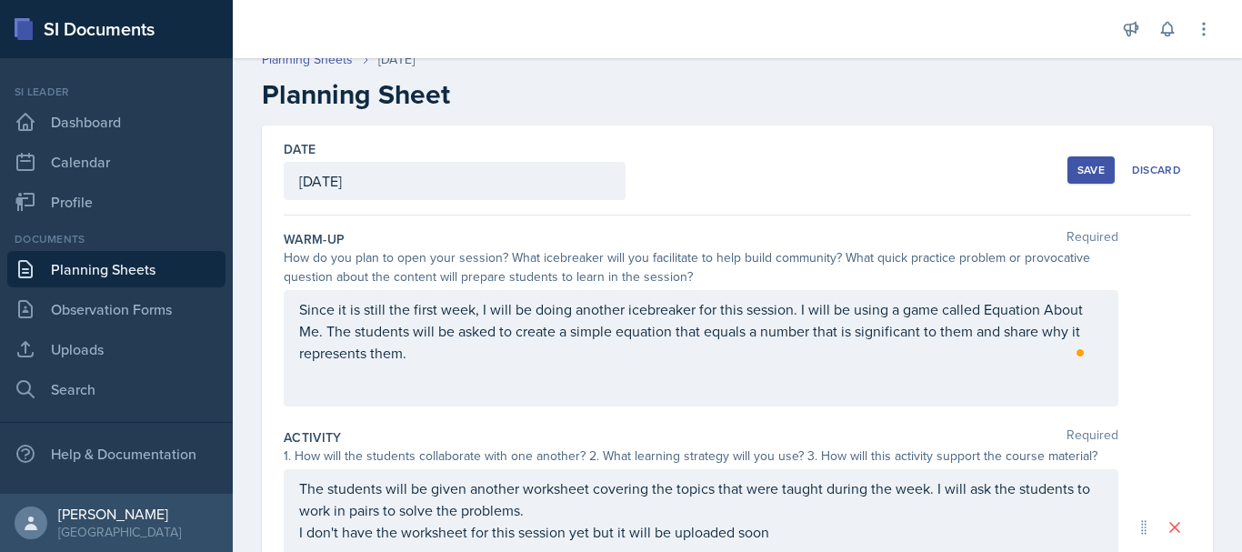
scroll to position [0, 0]
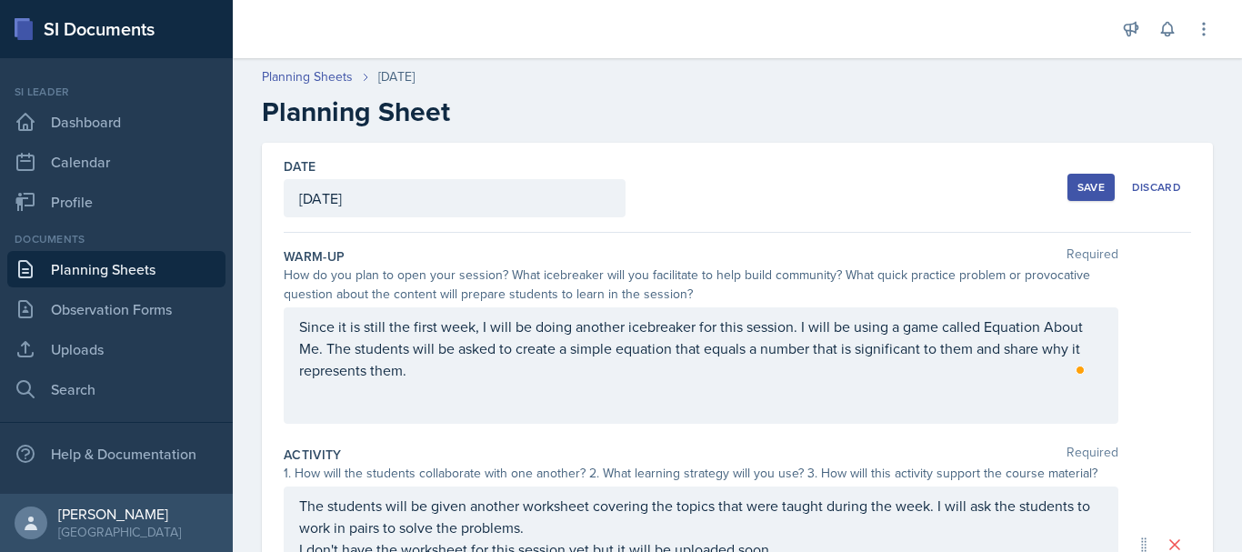
click at [1090, 177] on button "Save" at bounding box center [1090, 187] width 47 height 27
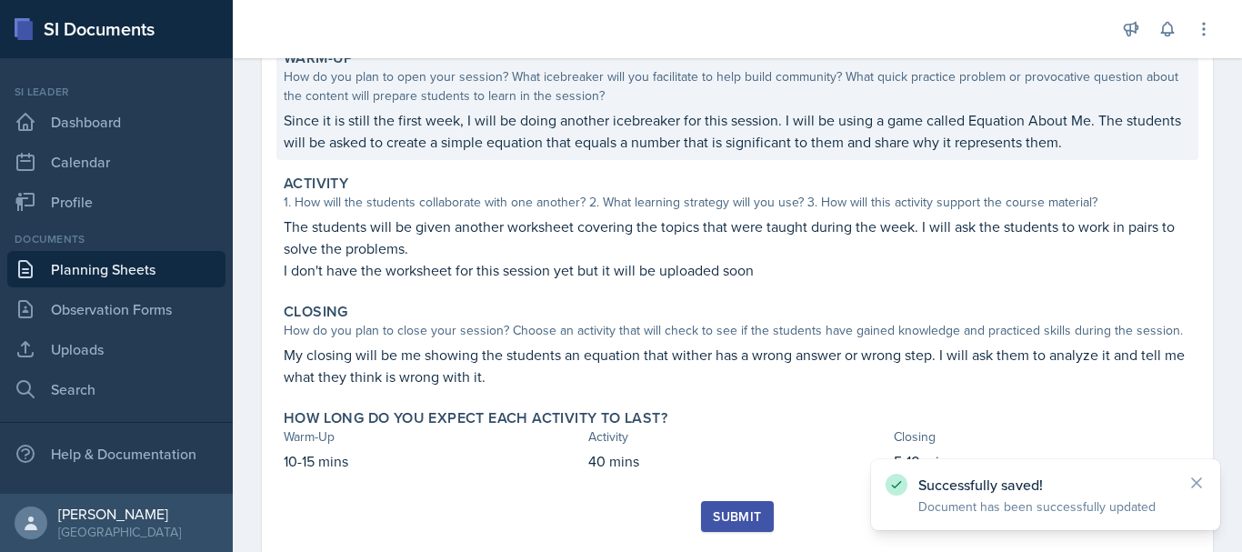
scroll to position [234, 0]
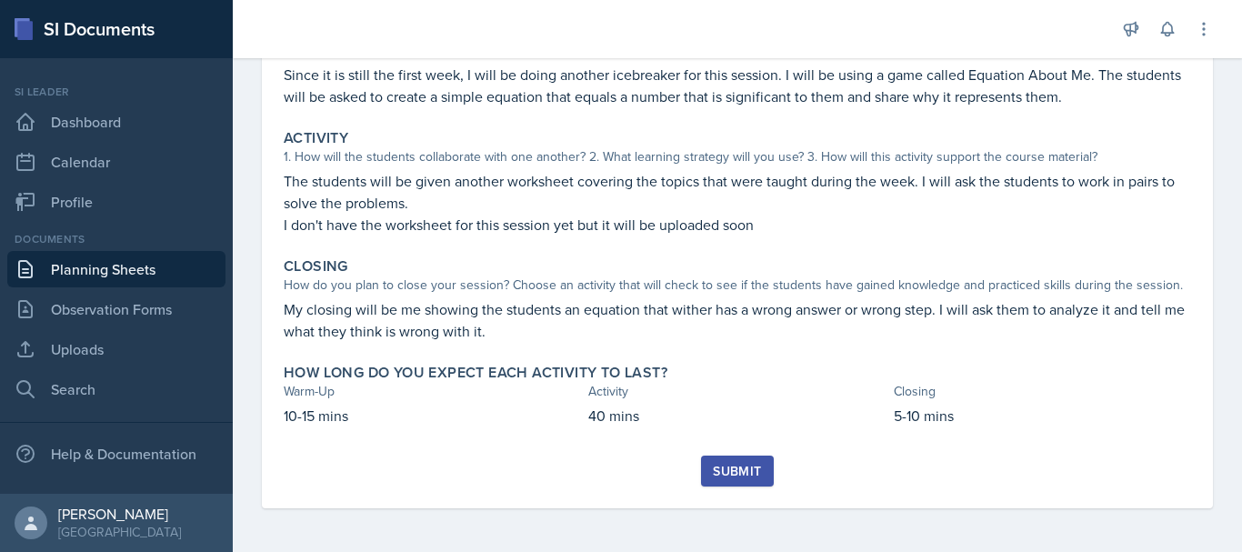
click at [744, 478] on div "Submit" at bounding box center [737, 471] width 48 height 15
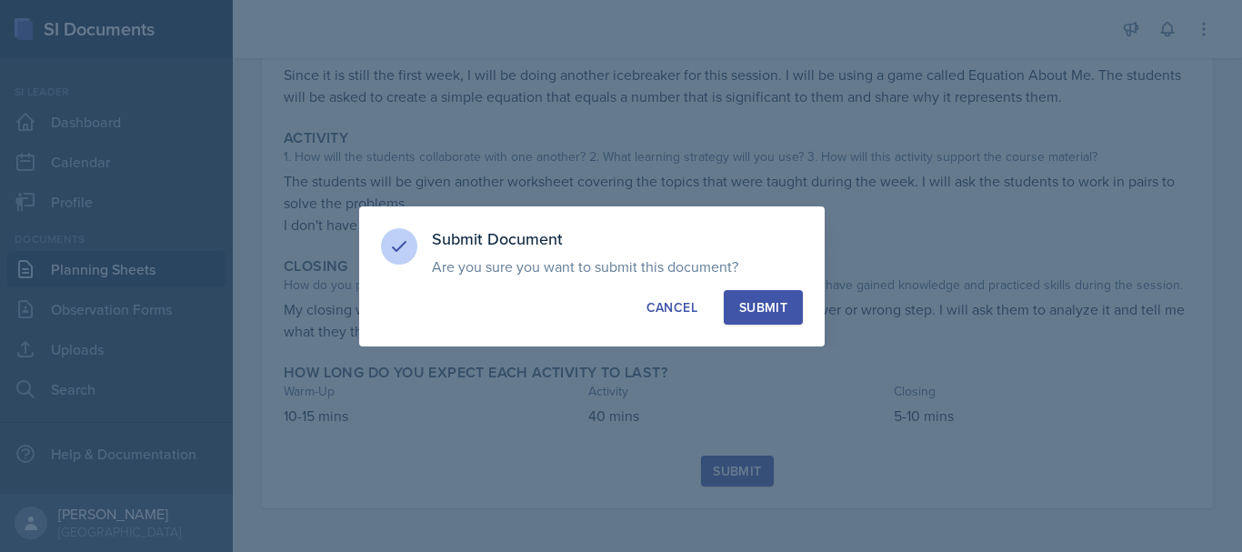
click at [754, 318] on button "Submit" at bounding box center [763, 307] width 79 height 35
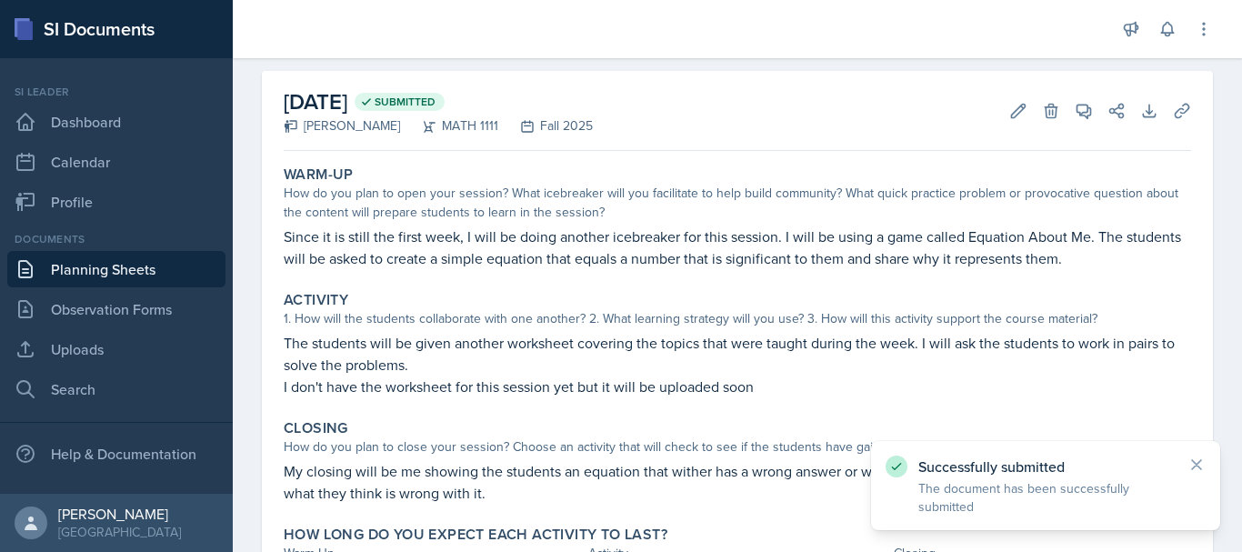
scroll to position [0, 0]
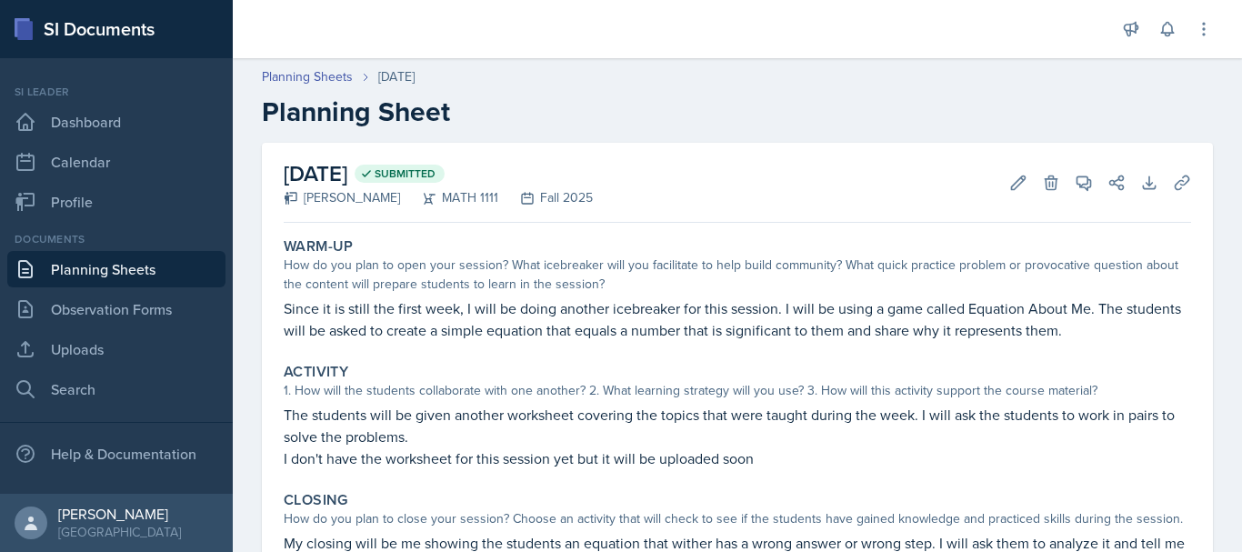
click at [123, 275] on link "Planning Sheets" at bounding box center [116, 269] width 218 height 36
